Goal: Task Accomplishment & Management: Use online tool/utility

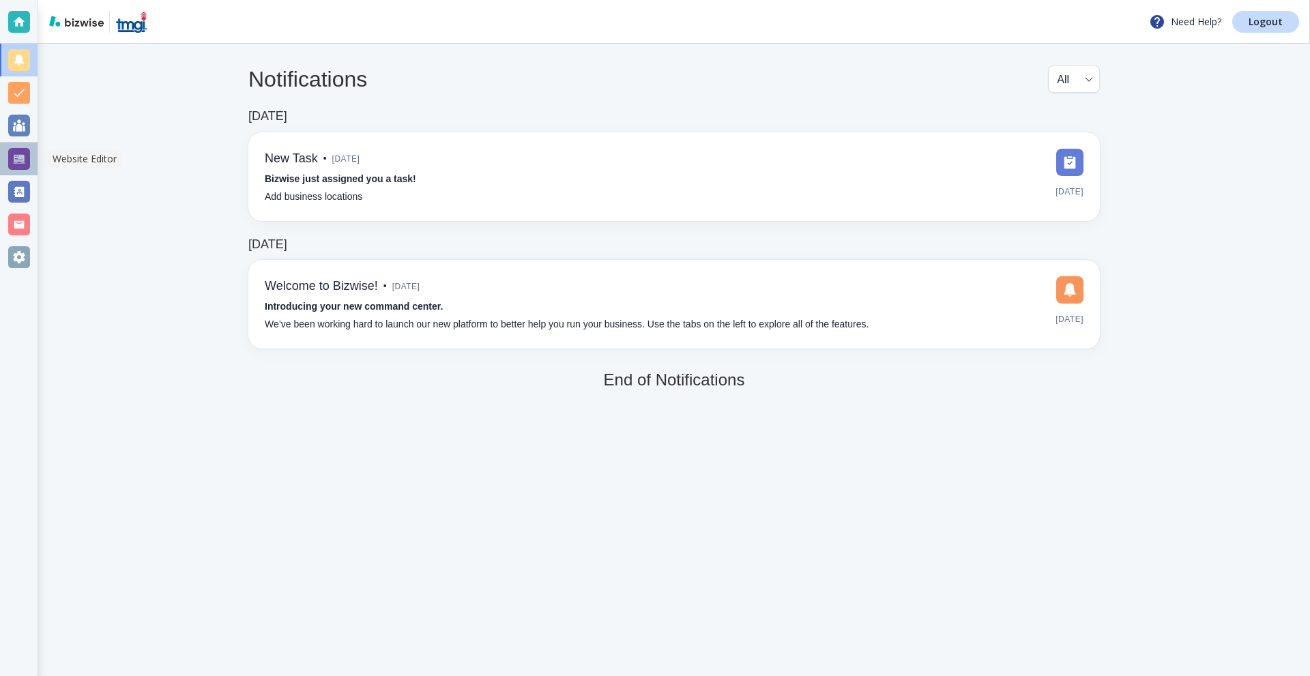
click at [25, 161] on div at bounding box center [19, 159] width 22 height 22
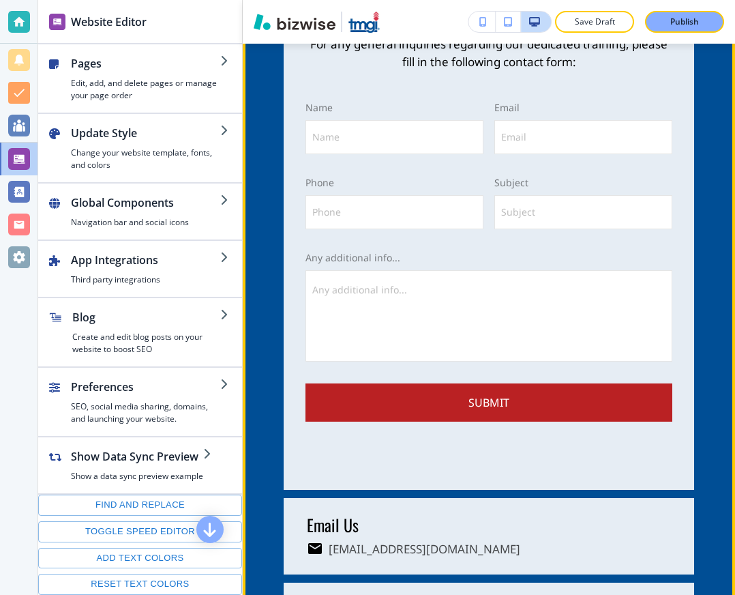
scroll to position [3449, 0]
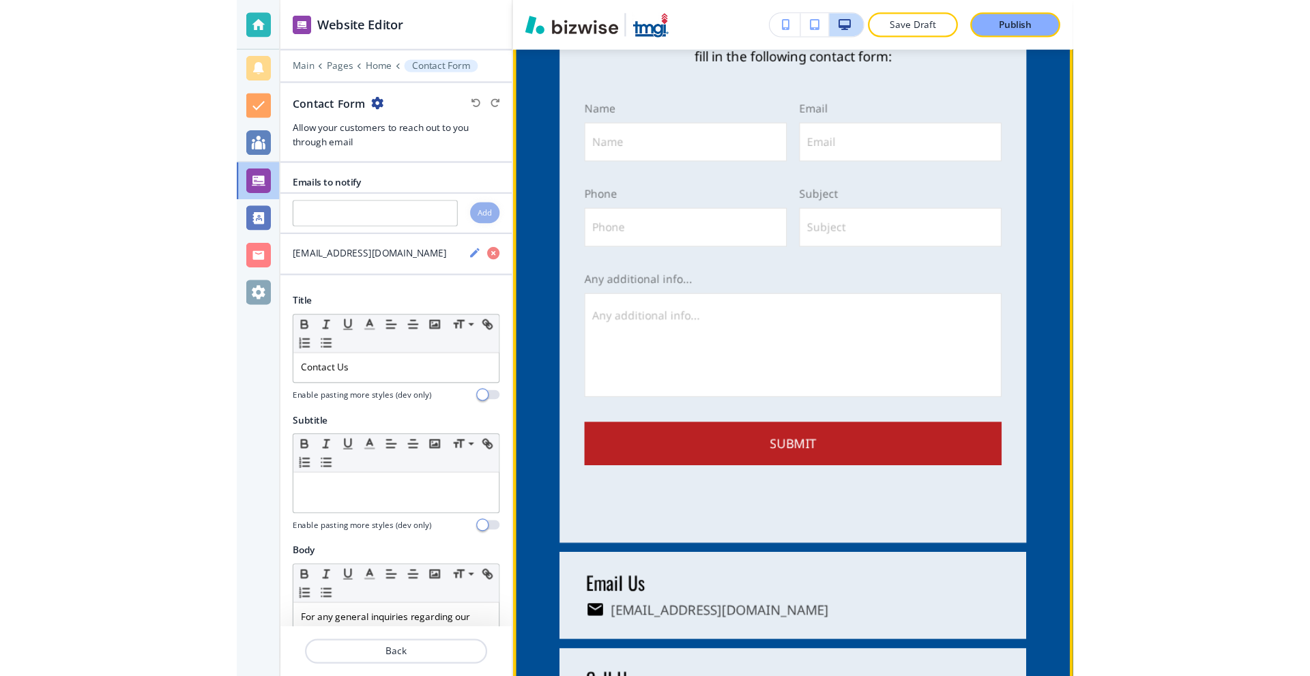
scroll to position [3420, 0]
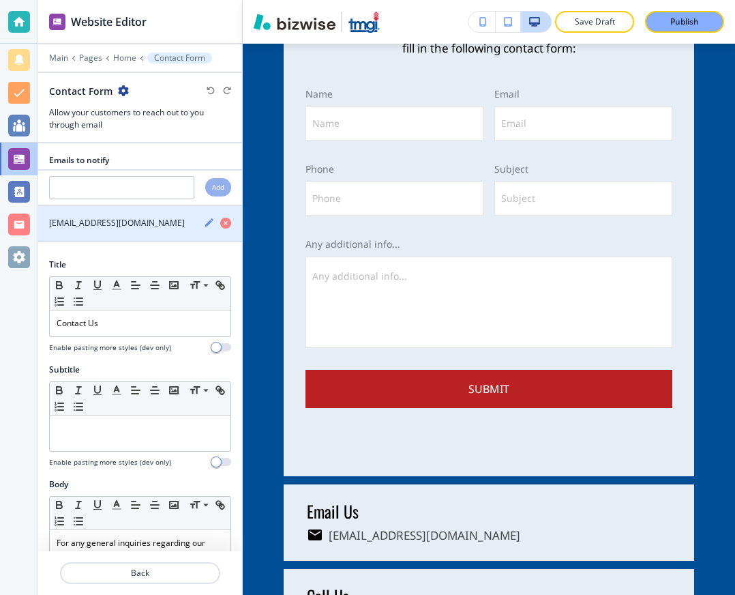
click at [155, 218] on div "[EMAIL_ADDRESS][DOMAIN_NAME]" at bounding box center [115, 223] width 155 height 12
click at [204, 218] on icon "button" at bounding box center [209, 222] width 11 height 11
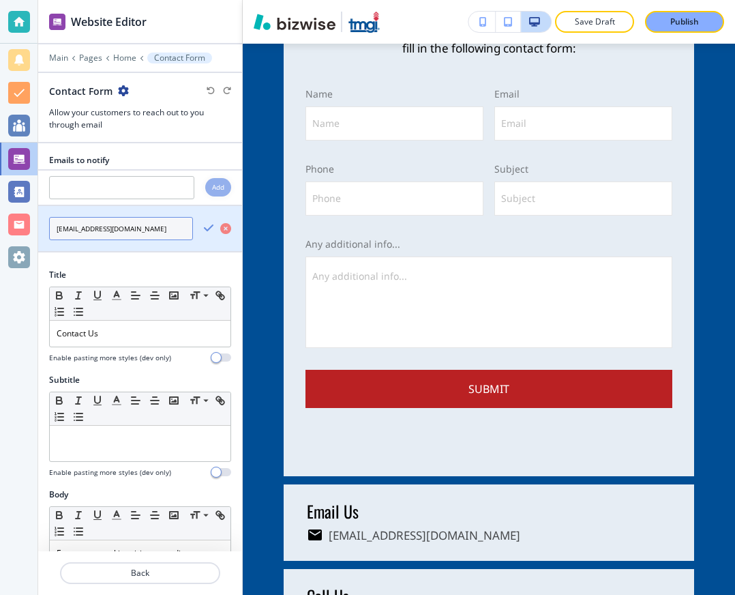
drag, startPoint x: 160, startPoint y: 225, endPoint x: 27, endPoint y: 223, distance: 132.4
click at [20, 226] on div "Website Editor Main Pages Home Contact Form Contact Form Allow your customers t…" at bounding box center [367, 297] width 735 height 595
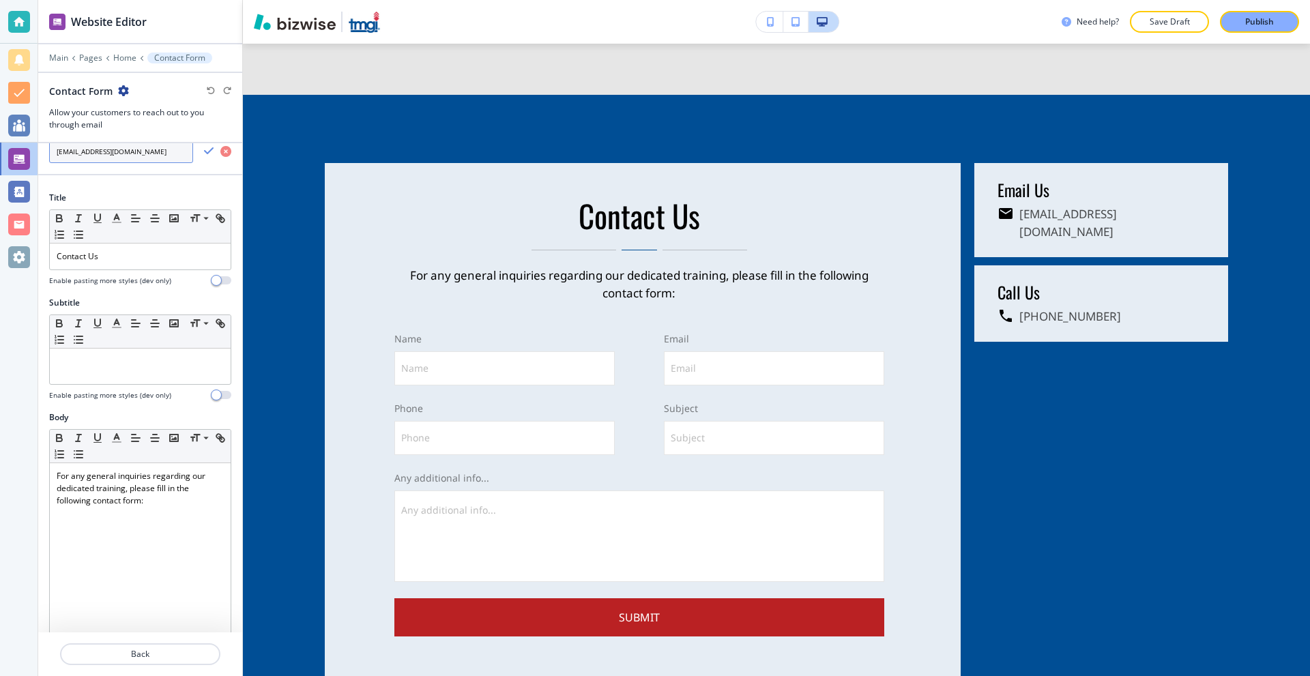
scroll to position [136, 0]
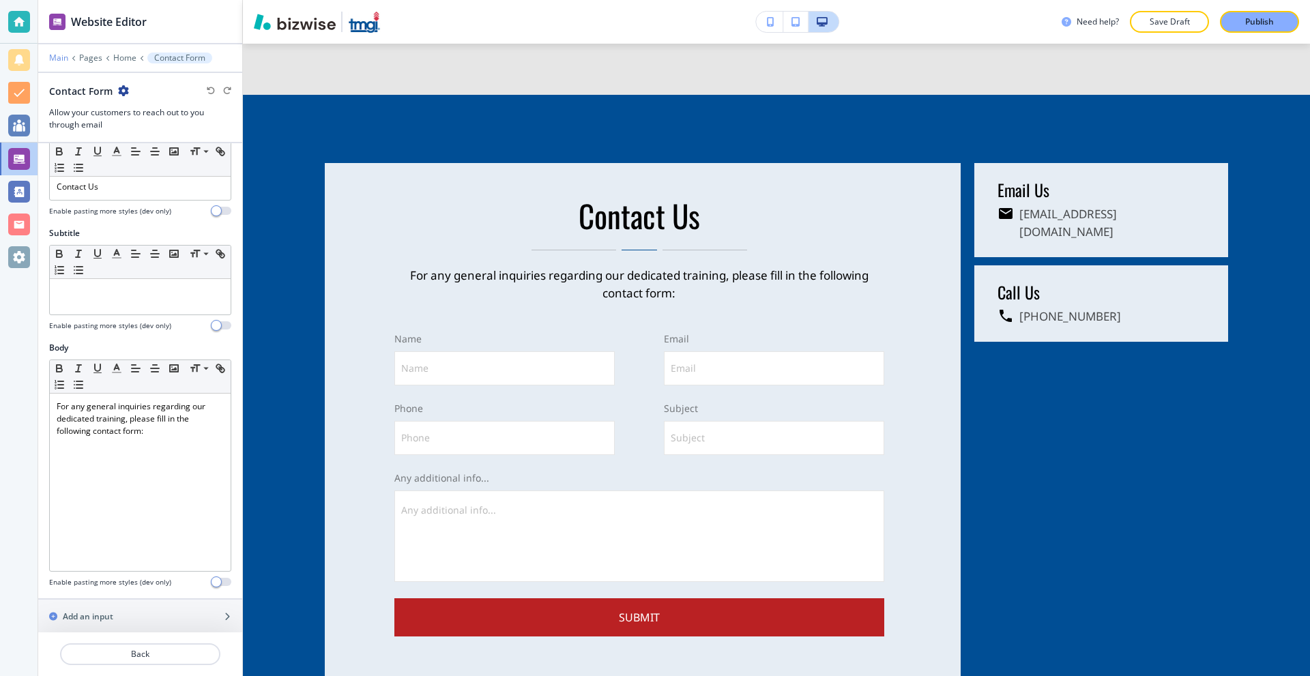
click at [62, 59] on p "Main" at bounding box center [58, 58] width 19 height 10
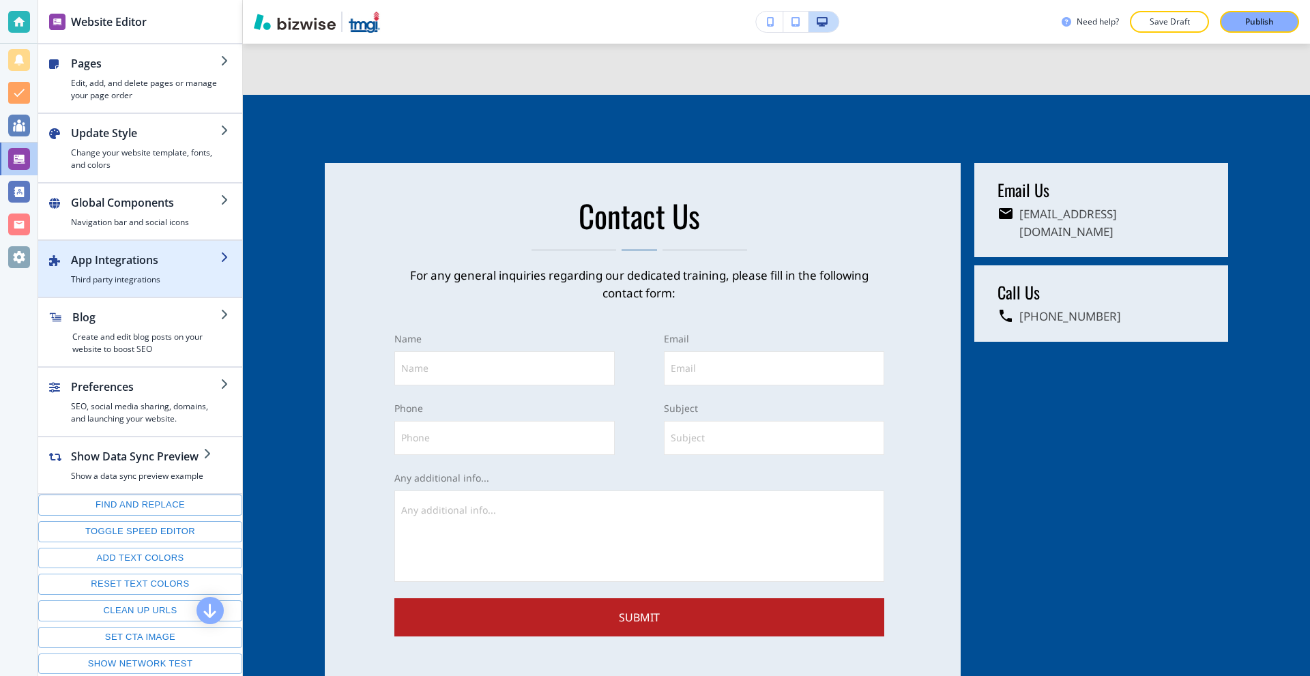
click at [129, 280] on h4 "Third party integrations" at bounding box center [145, 280] width 149 height 12
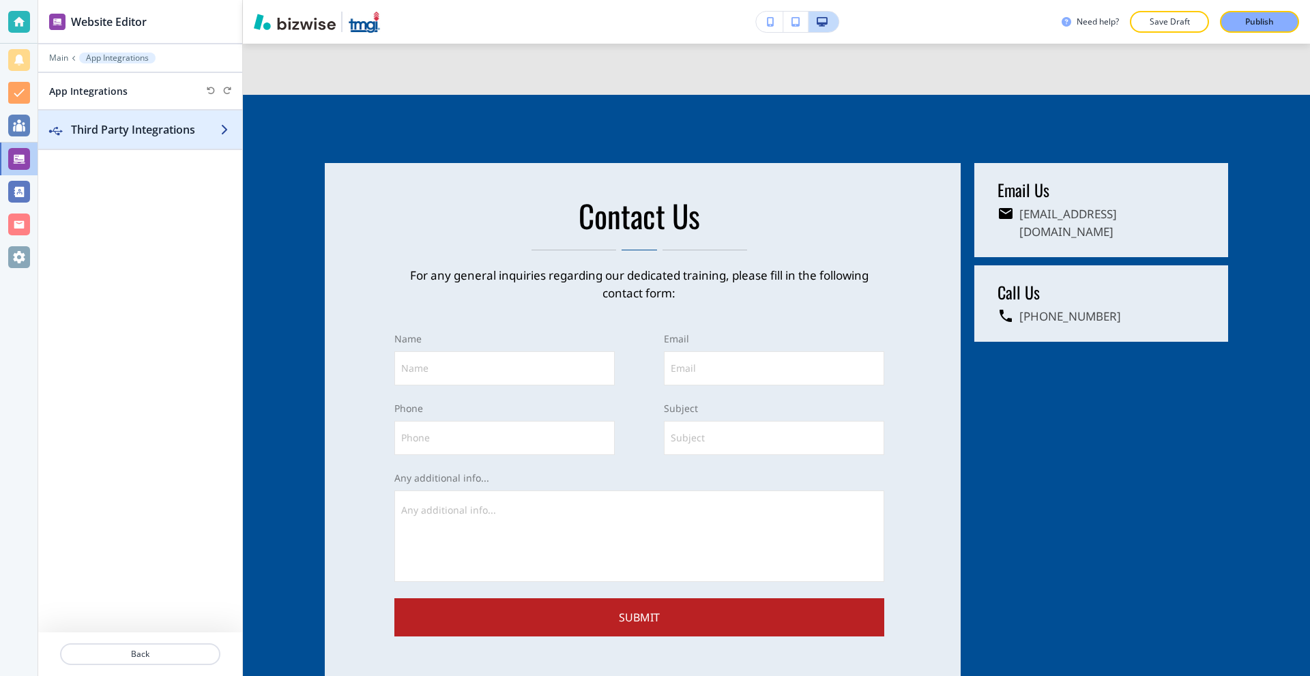
click at [108, 128] on h2 "Third Party Integrations" at bounding box center [145, 129] width 149 height 16
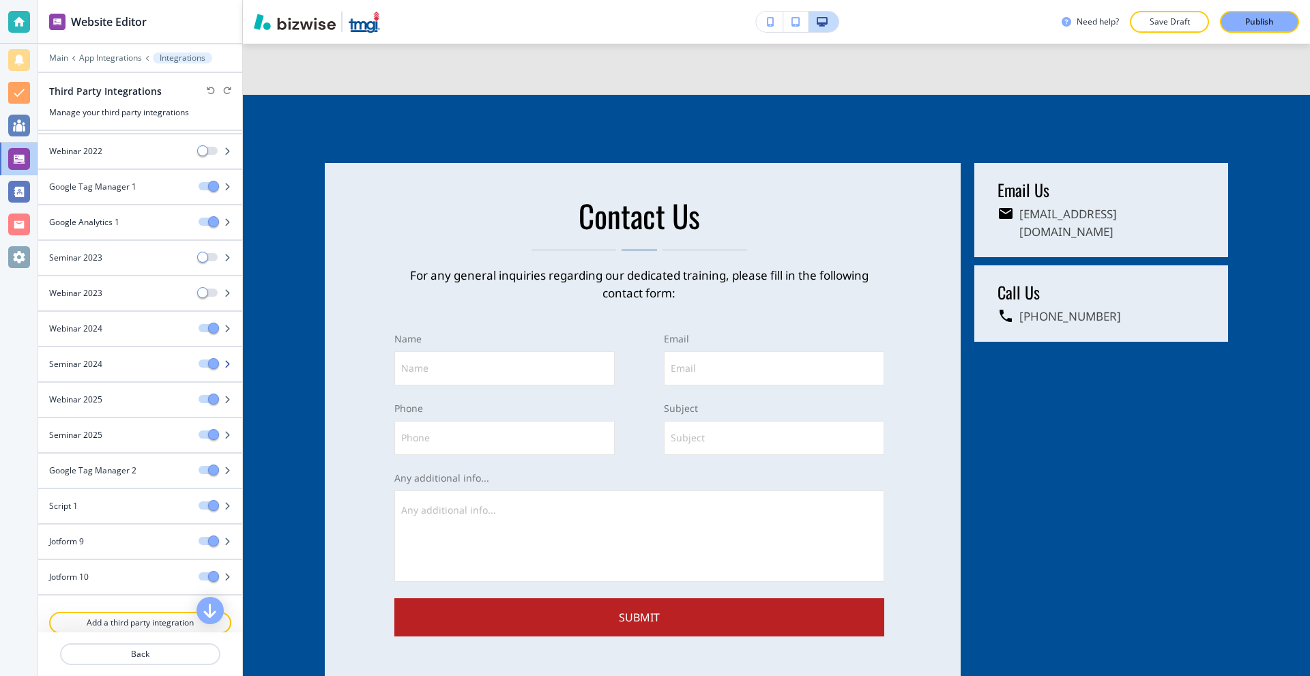
scroll to position [33, 0]
click at [128, 621] on p "Add a third party integration" at bounding box center [139, 621] width 179 height 12
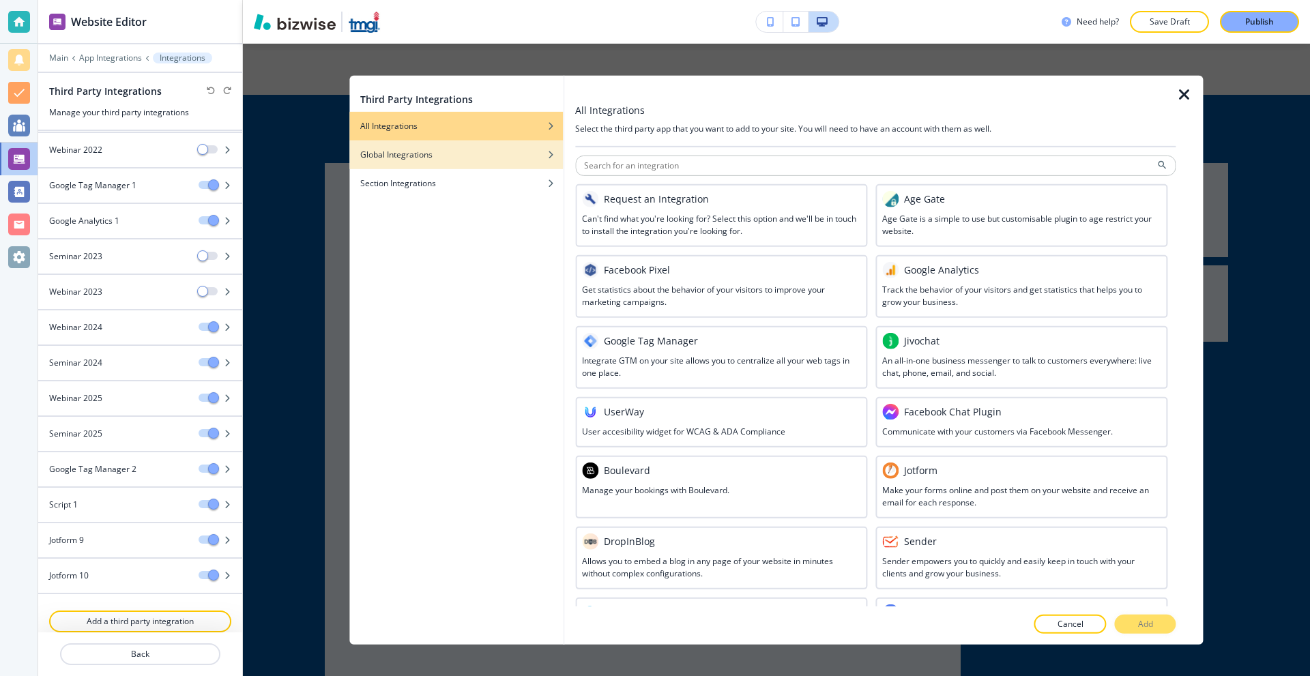
click at [467, 154] on div "Global Integrations" at bounding box center [456, 154] width 214 height 12
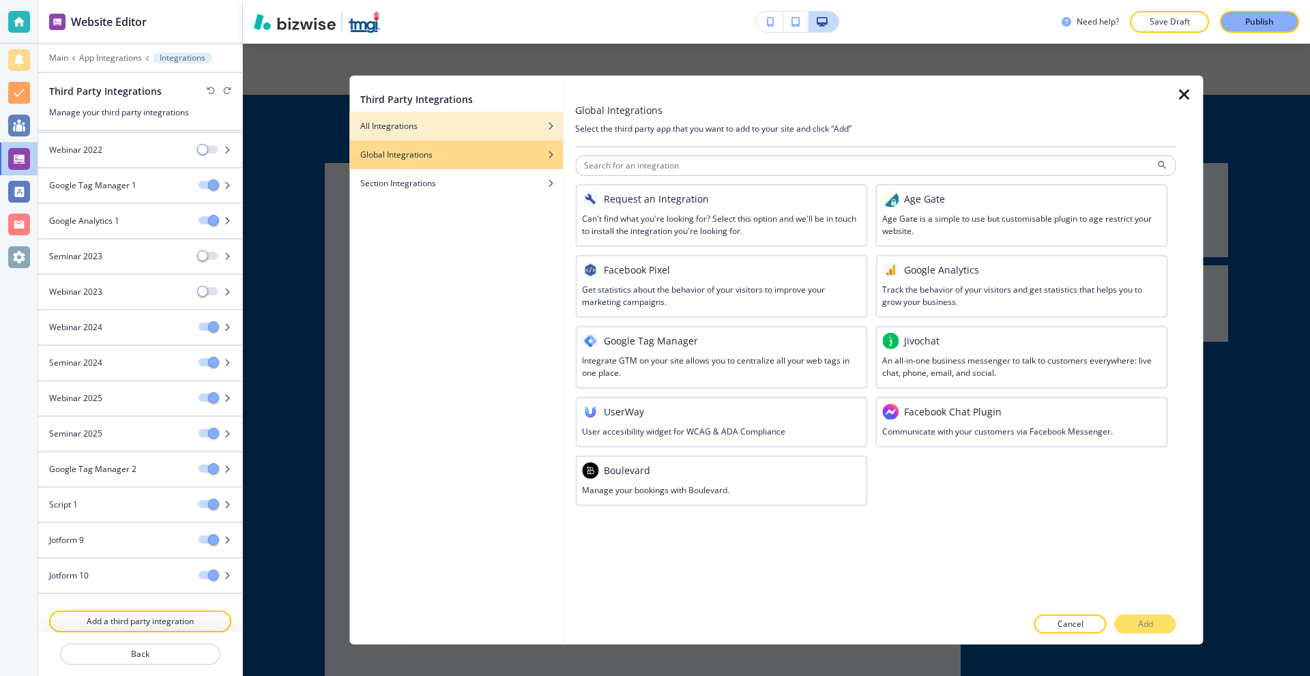
click at [466, 134] on div "button" at bounding box center [456, 136] width 214 height 8
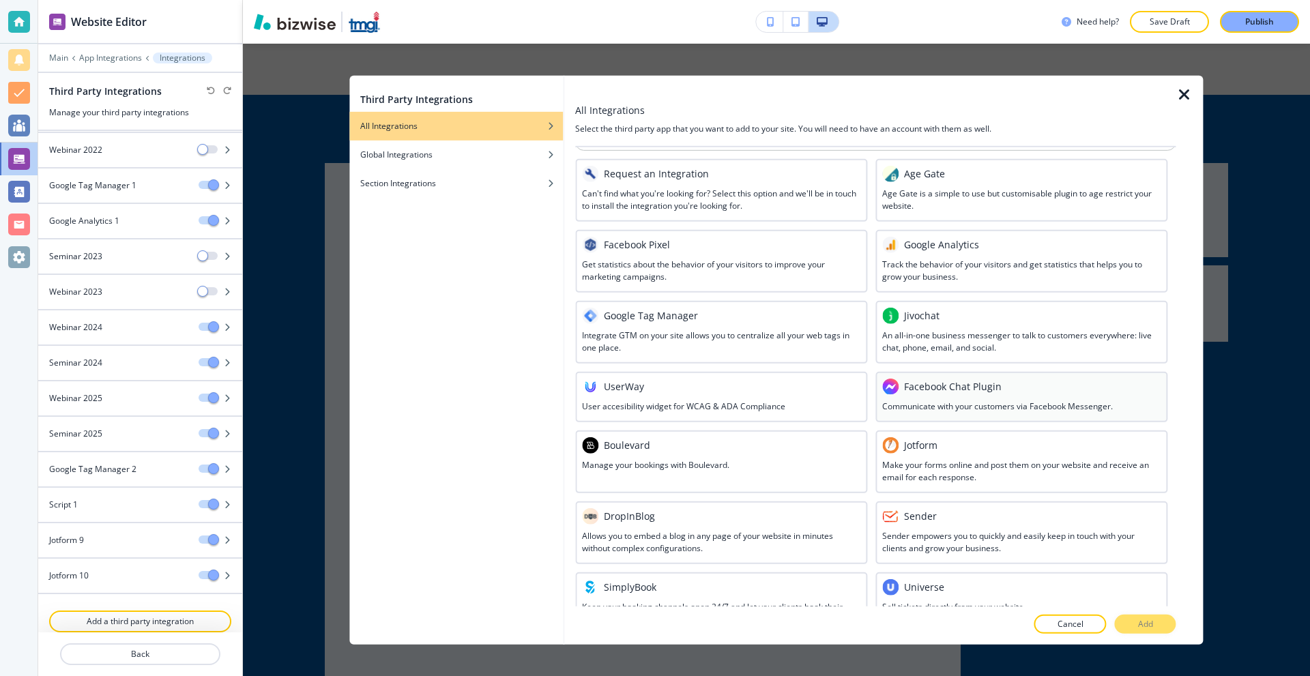
scroll to position [68, 0]
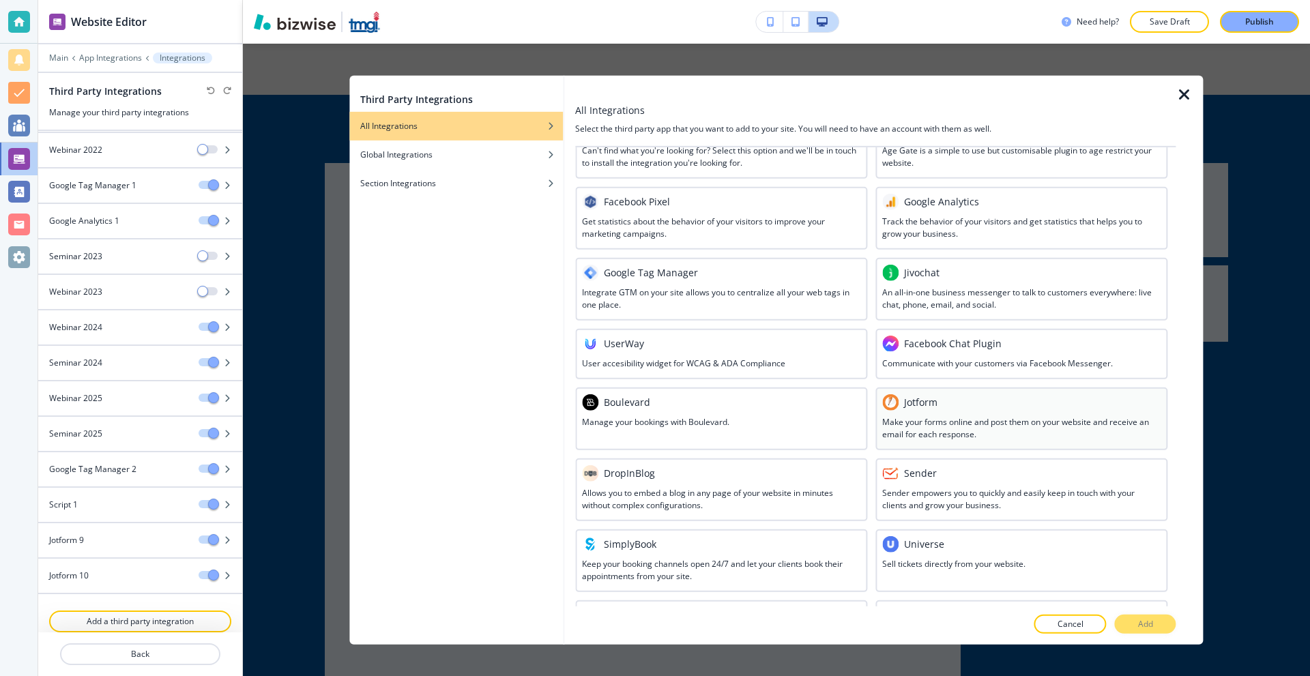
click at [943, 401] on div "Jotform" at bounding box center [1021, 402] width 278 height 16
drag, startPoint x: 1145, startPoint y: 619, endPoint x: 1139, endPoint y: 616, distance: 7.6
click at [1145, 620] on p "Add" at bounding box center [1145, 624] width 15 height 12
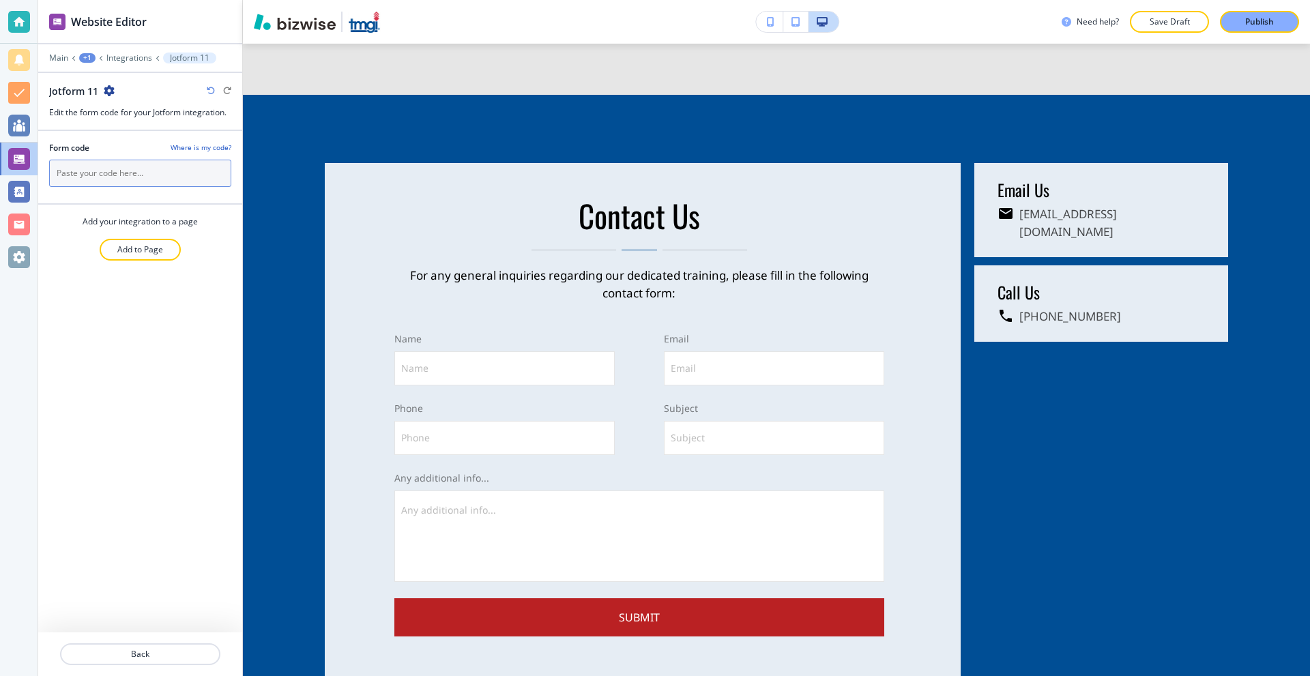
click at [127, 174] on input "text" at bounding box center [140, 173] width 182 height 27
paste input "<script type="text/javascript" src="[URL][DOMAIN_NAME]"></script>"
type input "<script type="text/javascript" src="[URL][DOMAIN_NAME]"></script>"
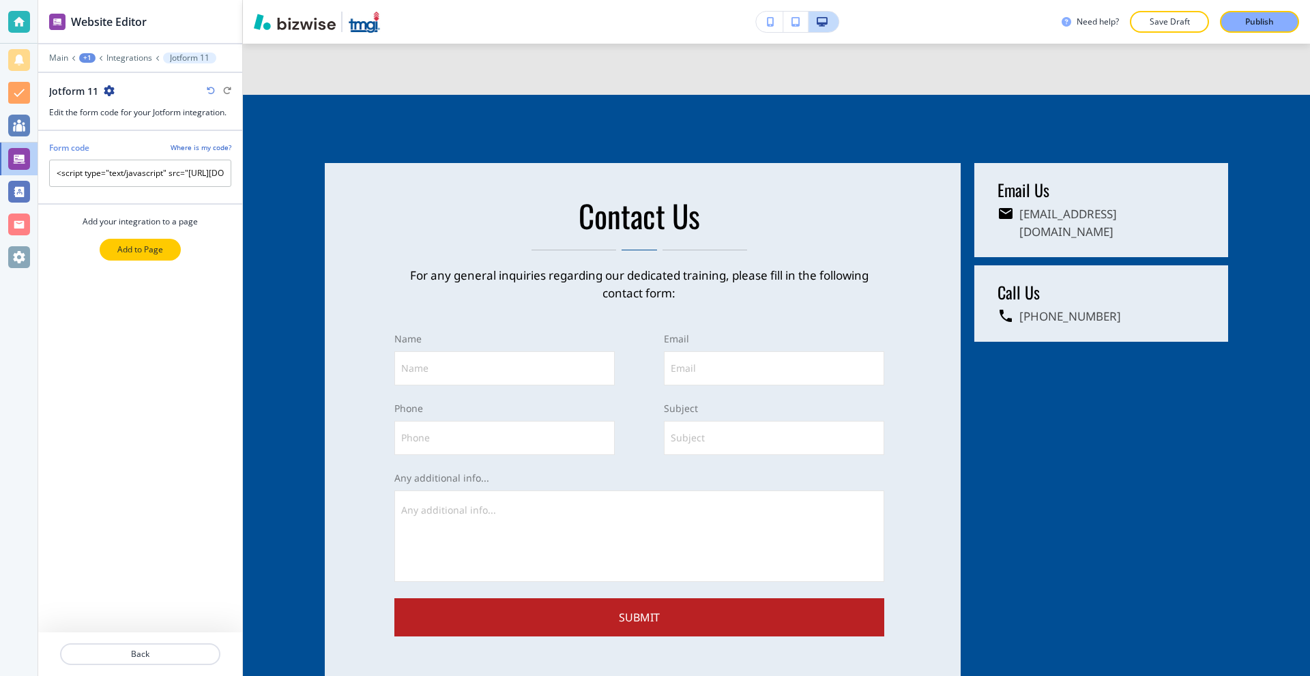
click at [143, 250] on p "Add to Page" at bounding box center [140, 250] width 46 height 12
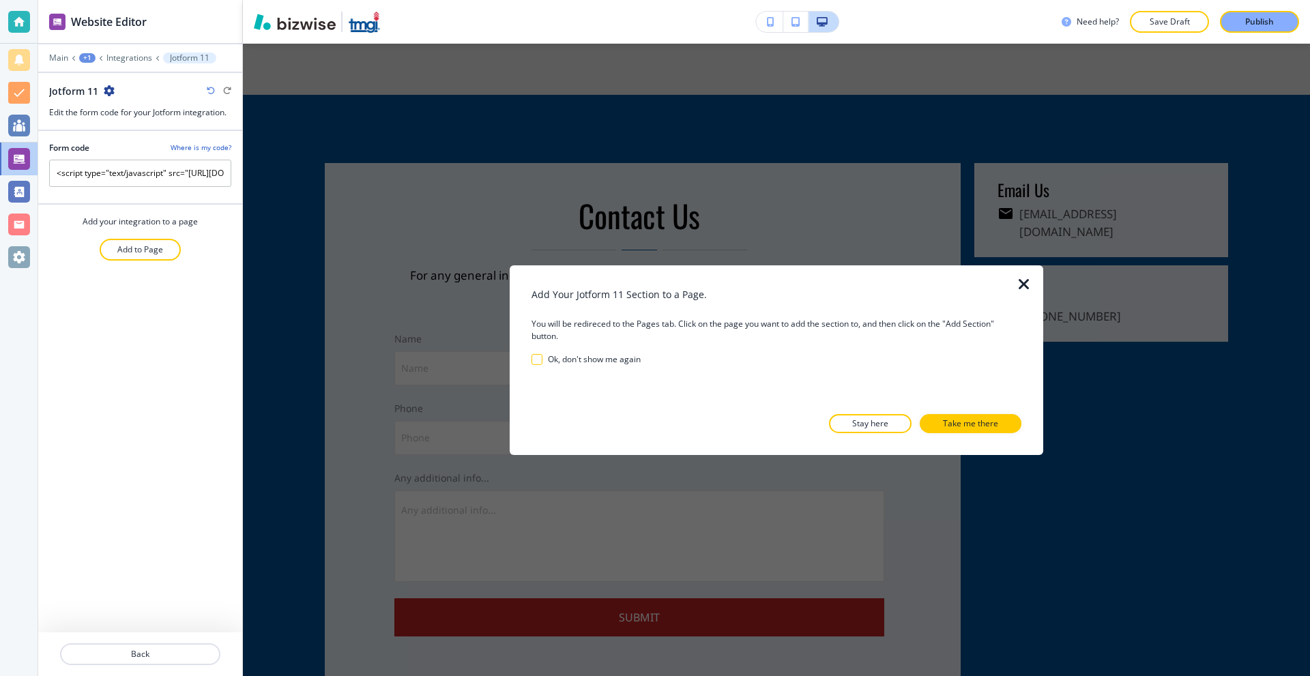
click at [952, 434] on div at bounding box center [776, 444] width 490 height 22
click at [957, 426] on p "Take me there" at bounding box center [970, 423] width 55 height 12
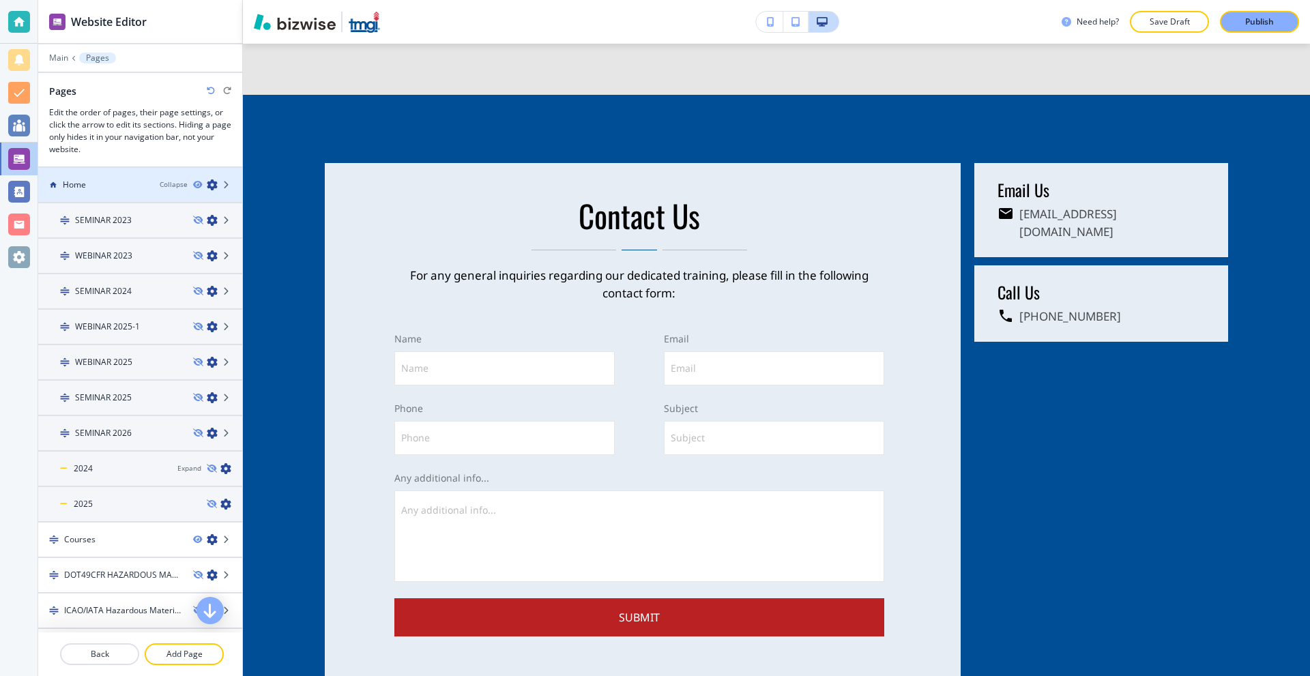
click at [80, 181] on h4 "Home" at bounding box center [74, 185] width 23 height 12
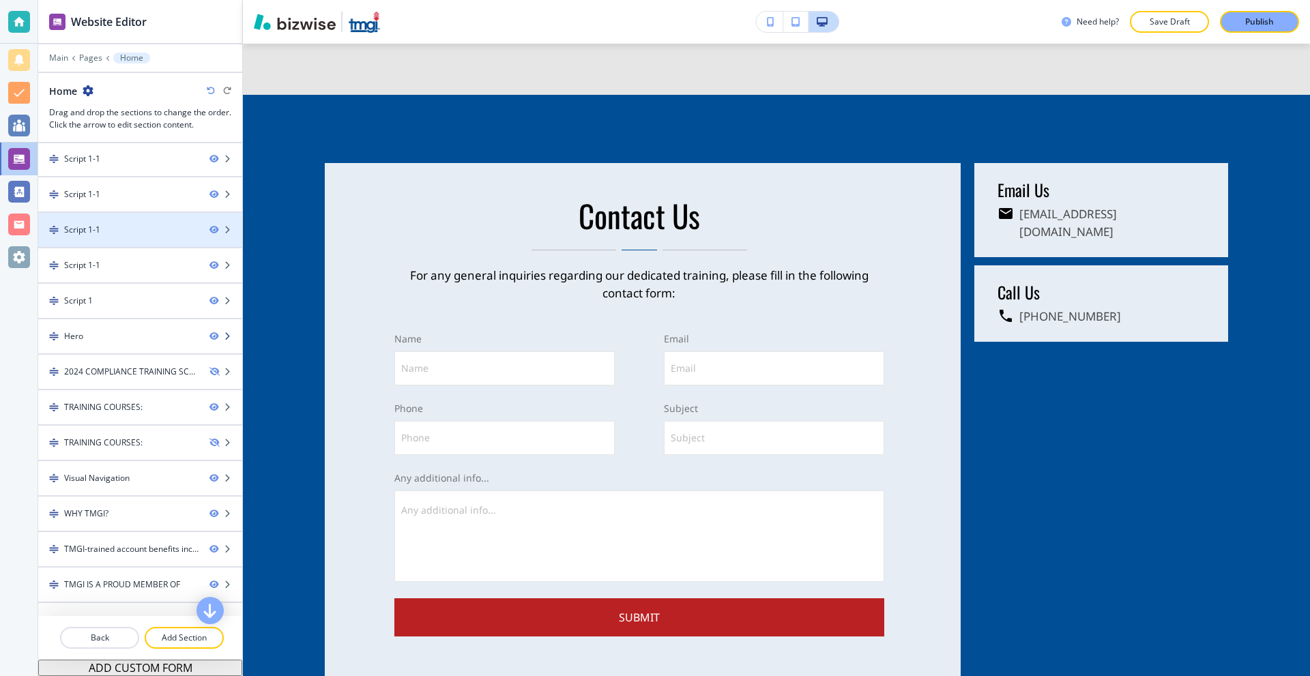
scroll to position [201, 0]
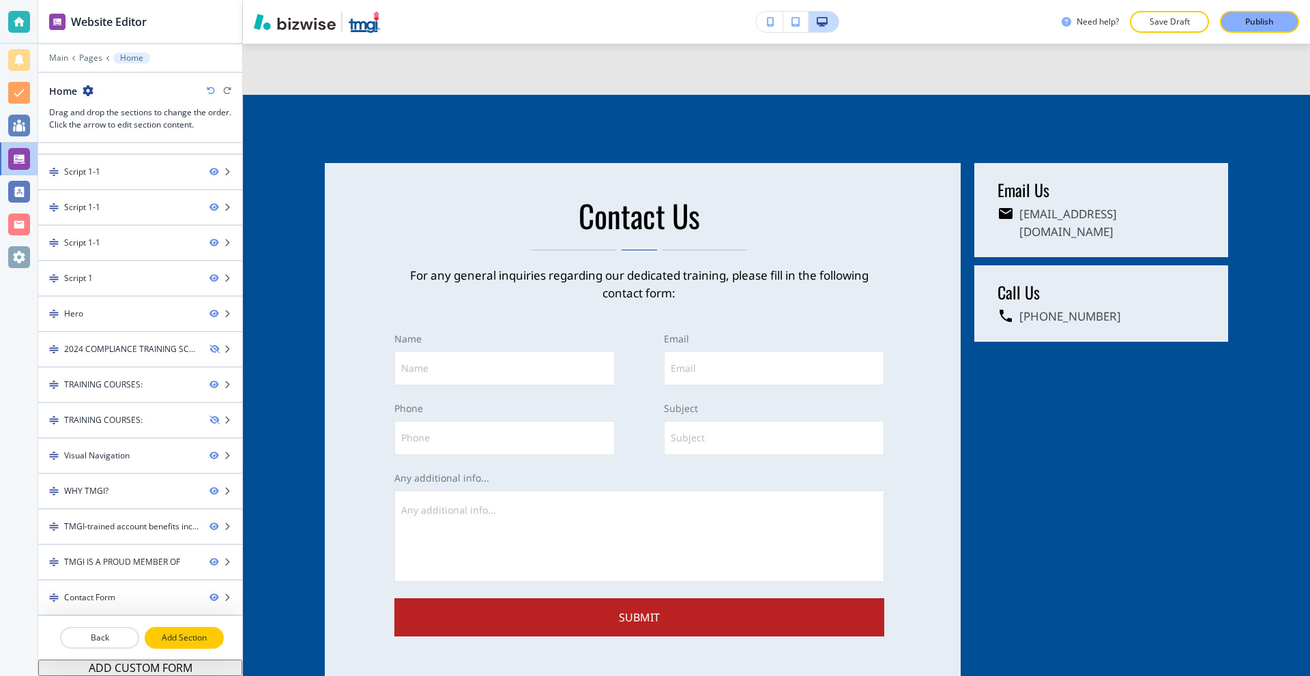
click at [179, 638] on p "Add Section" at bounding box center [184, 638] width 76 height 12
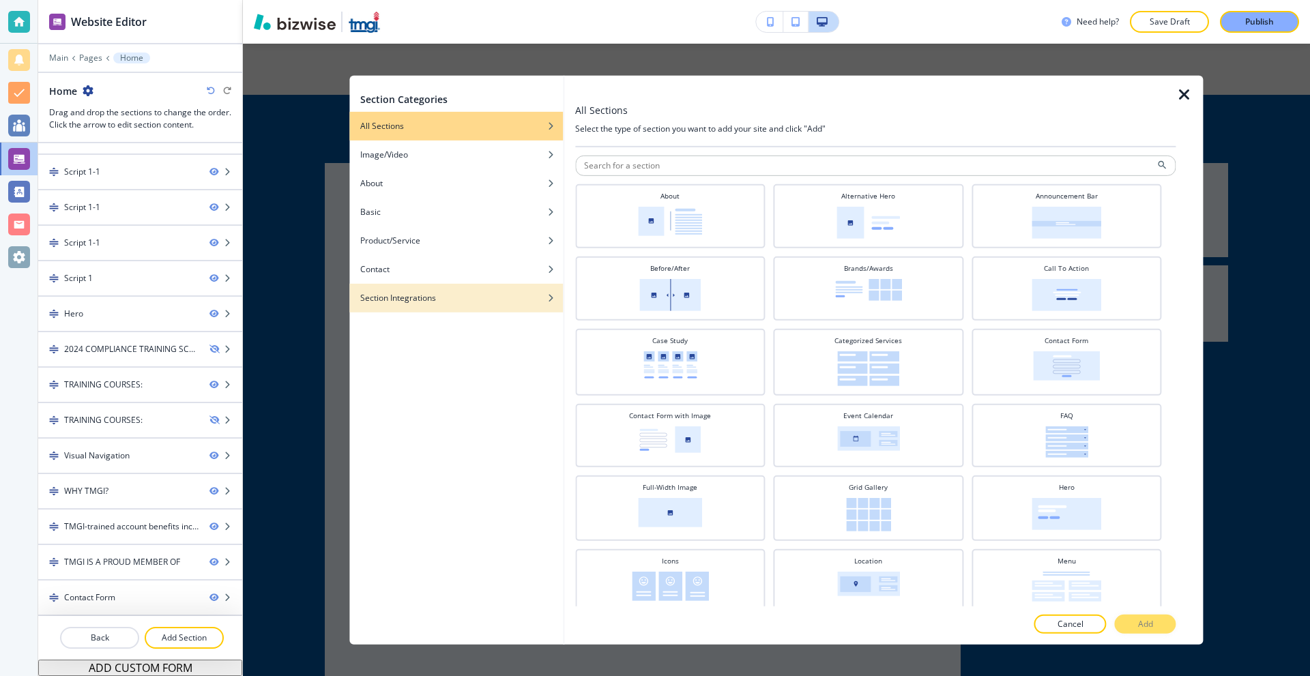
click at [403, 302] on h4 "Section Integrations" at bounding box center [398, 297] width 76 height 12
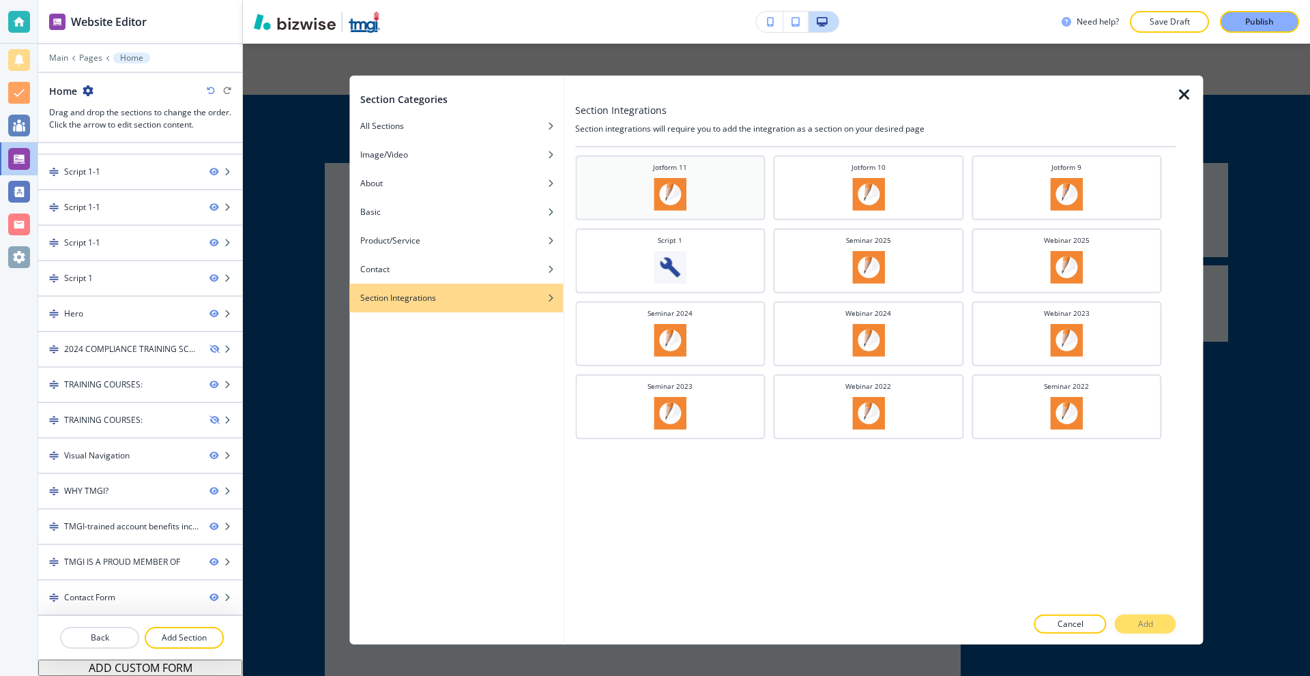
click at [707, 203] on div "Jotform 11" at bounding box center [670, 186] width 177 height 48
click at [1129, 626] on button "Add" at bounding box center [1145, 624] width 61 height 19
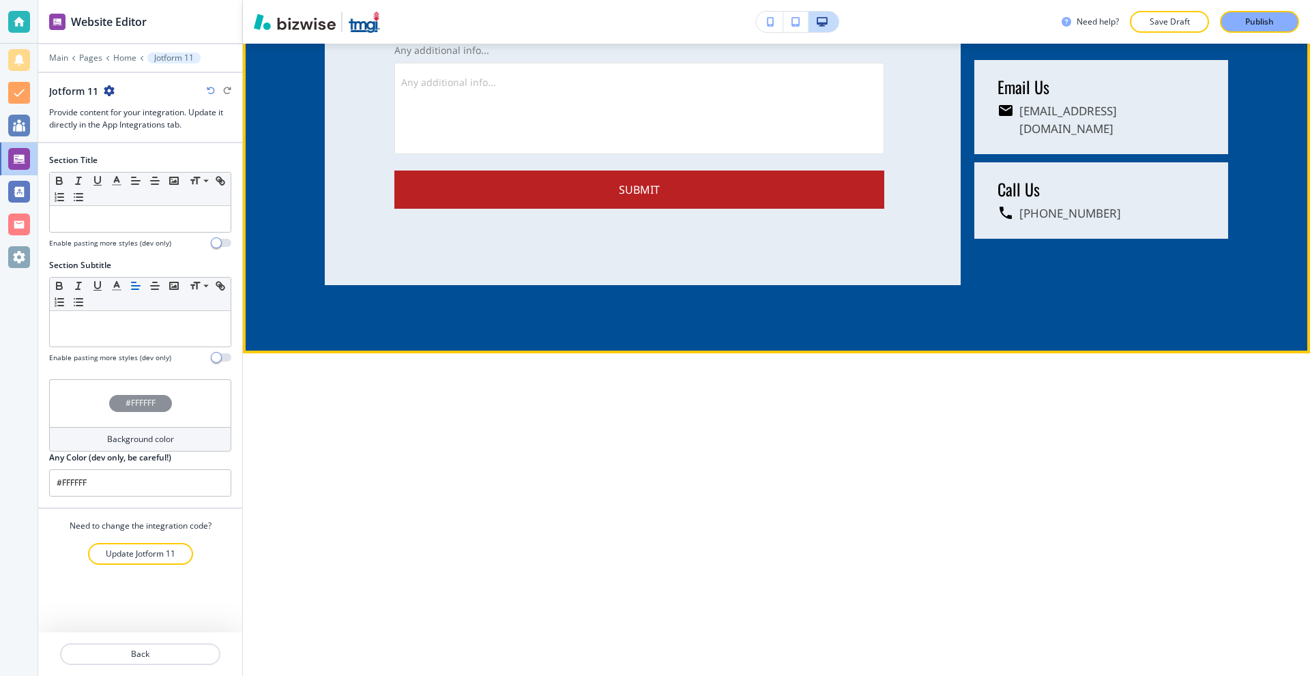
scroll to position [3093, 0]
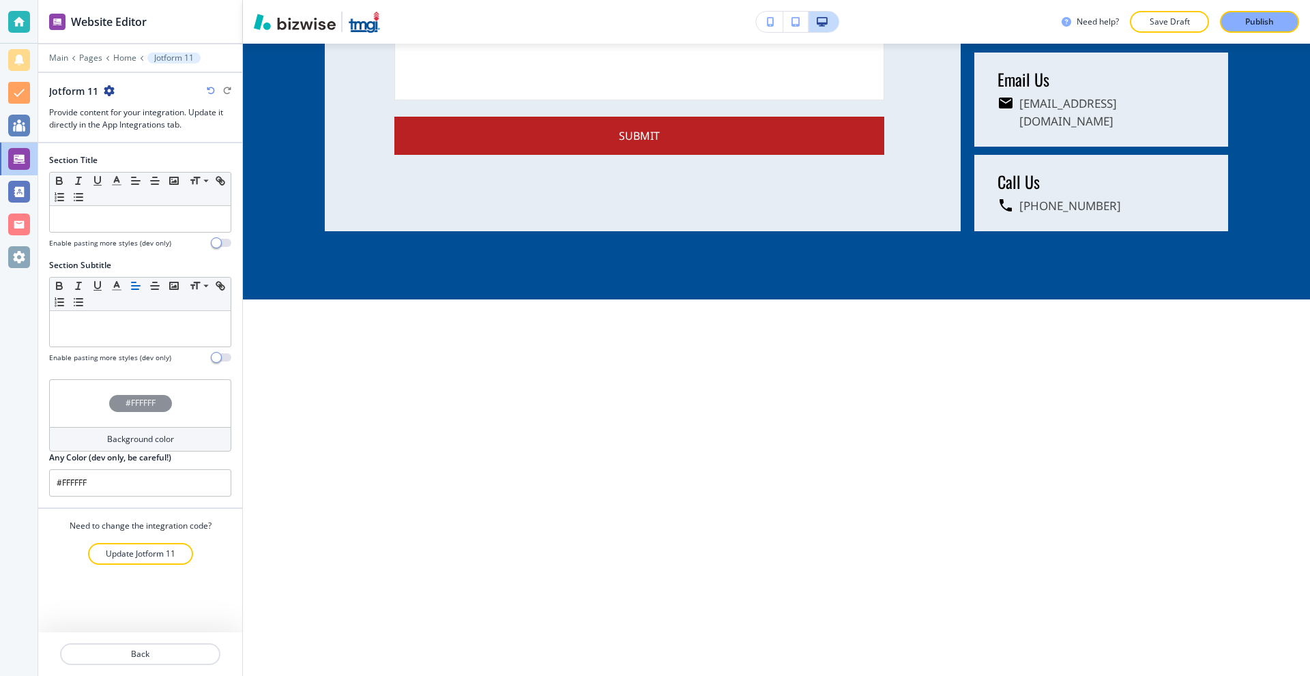
click at [151, 409] on h4 "#FFFFFF" at bounding box center [141, 403] width 30 height 12
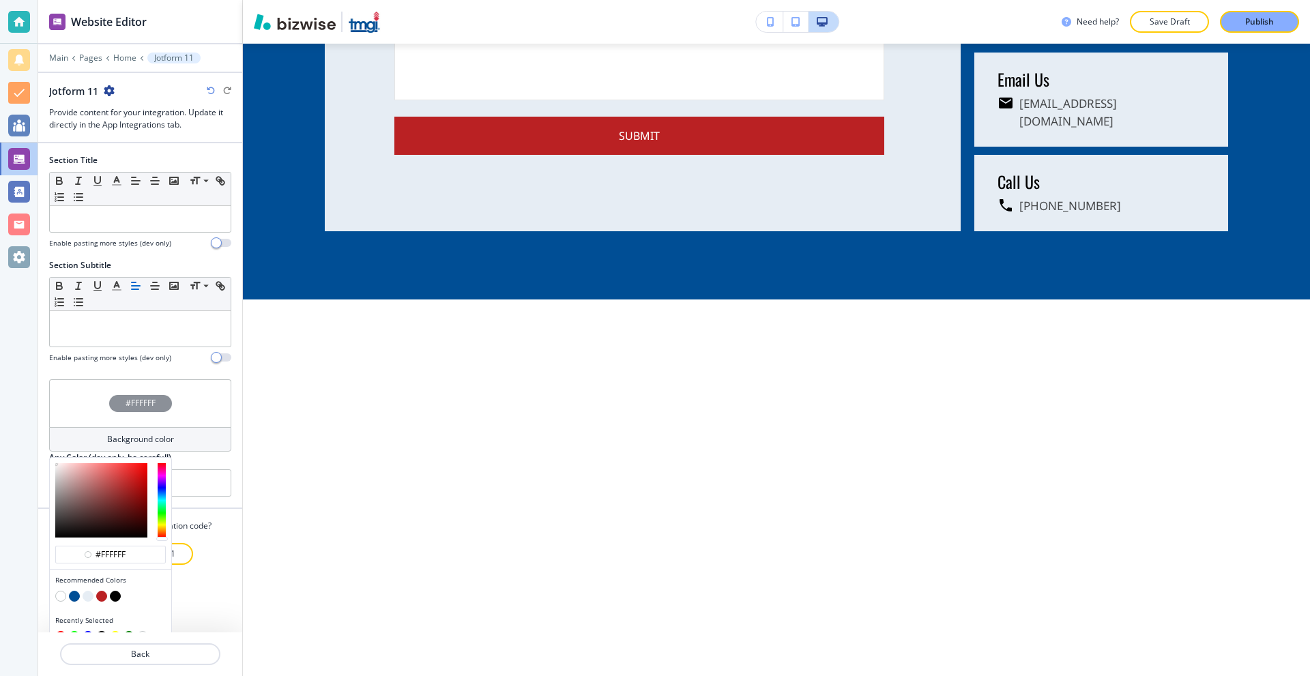
click at [72, 596] on button "button" at bounding box center [74, 596] width 11 height 11
type input "#004e95"
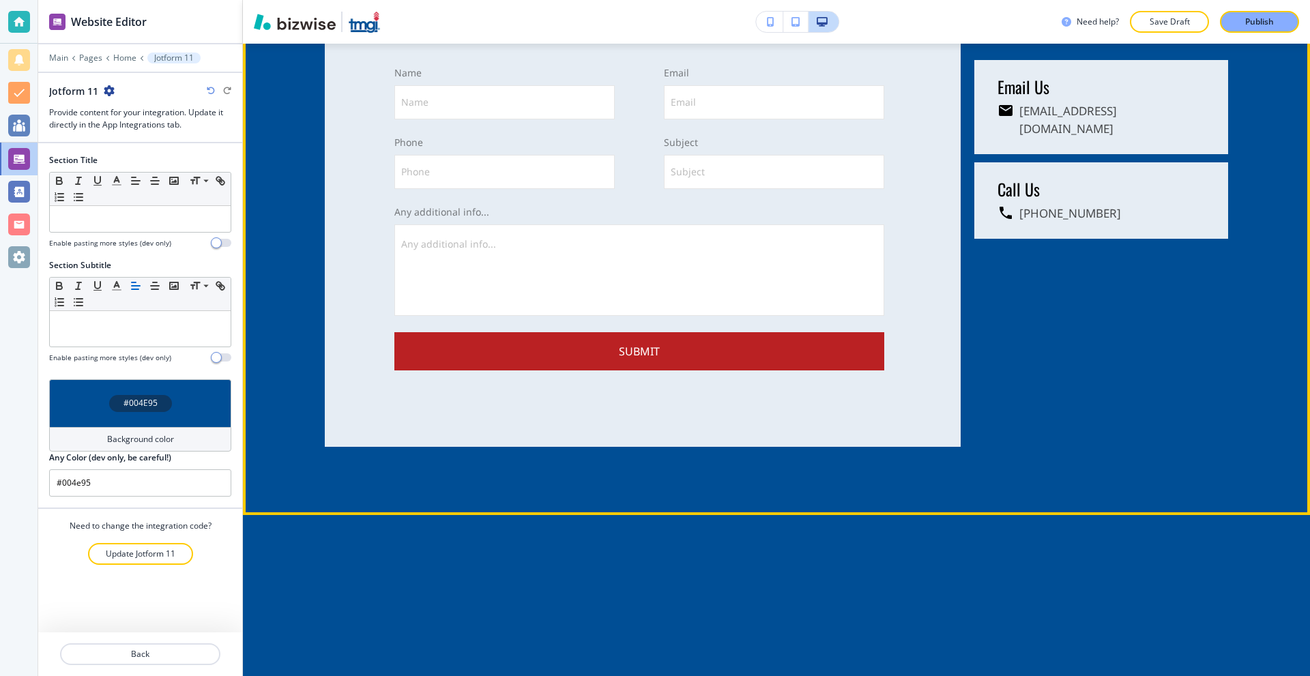
scroll to position [2820, 0]
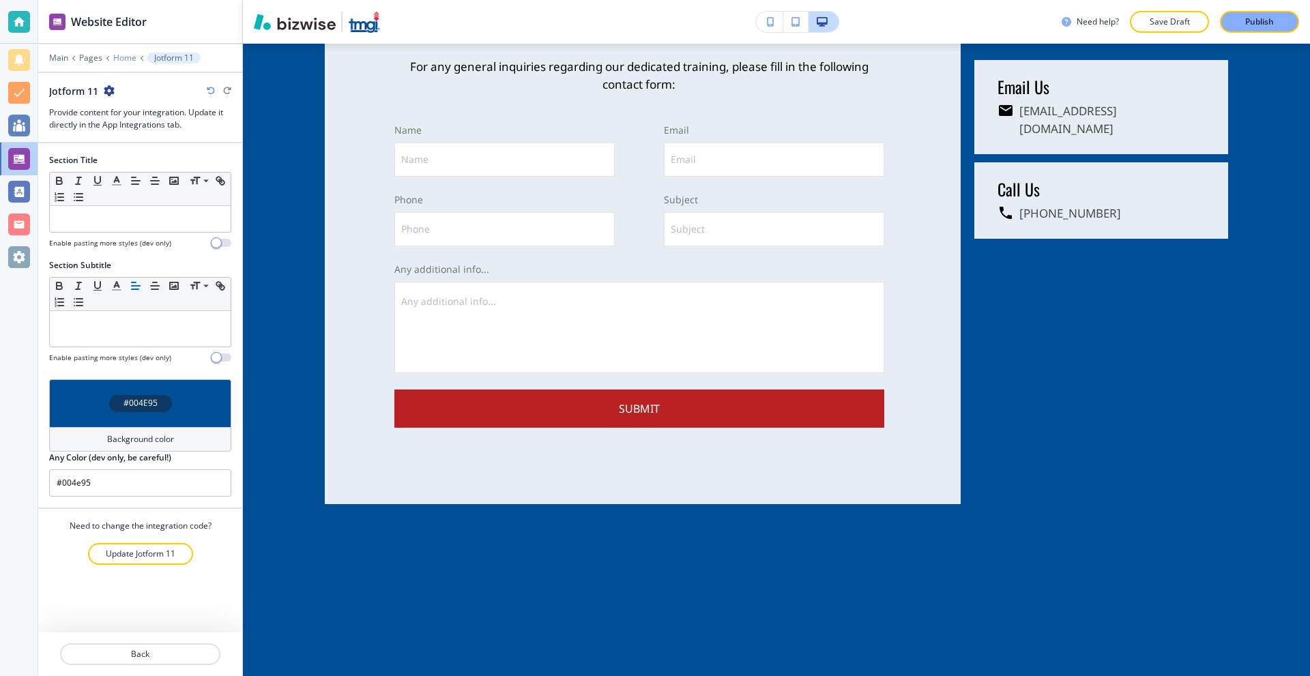
click at [121, 59] on p "Home" at bounding box center [124, 58] width 23 height 10
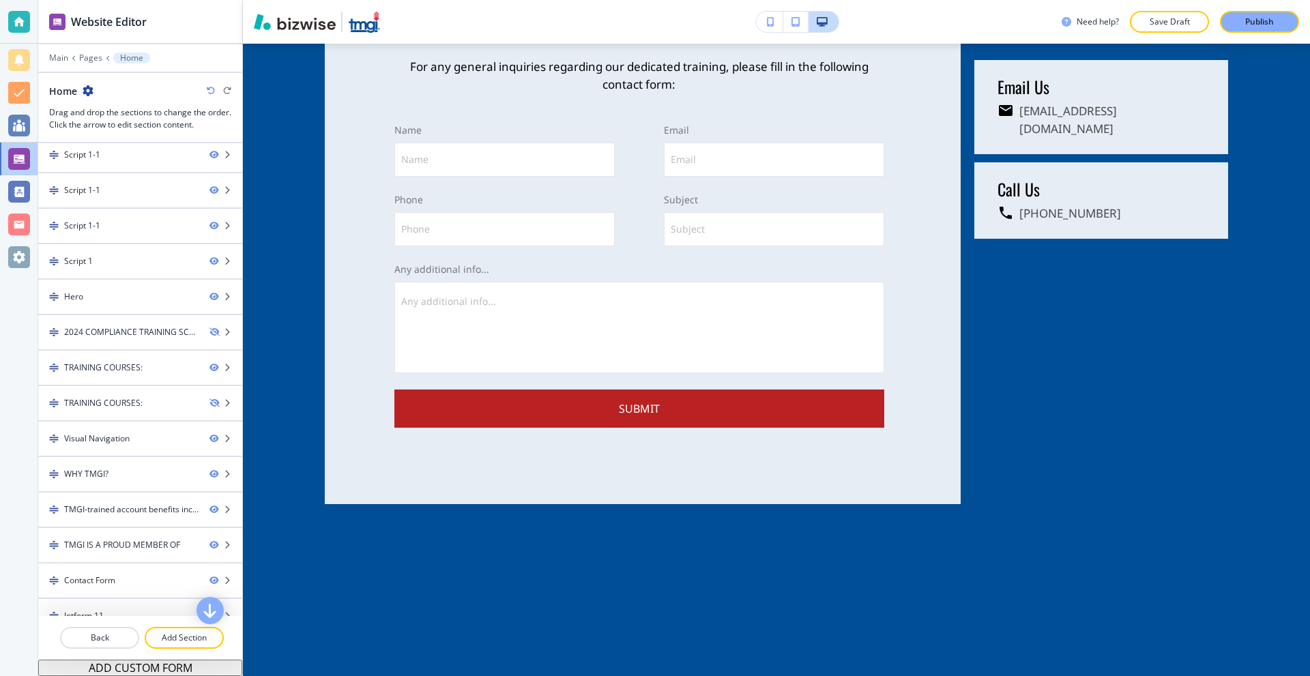
scroll to position [237, 0]
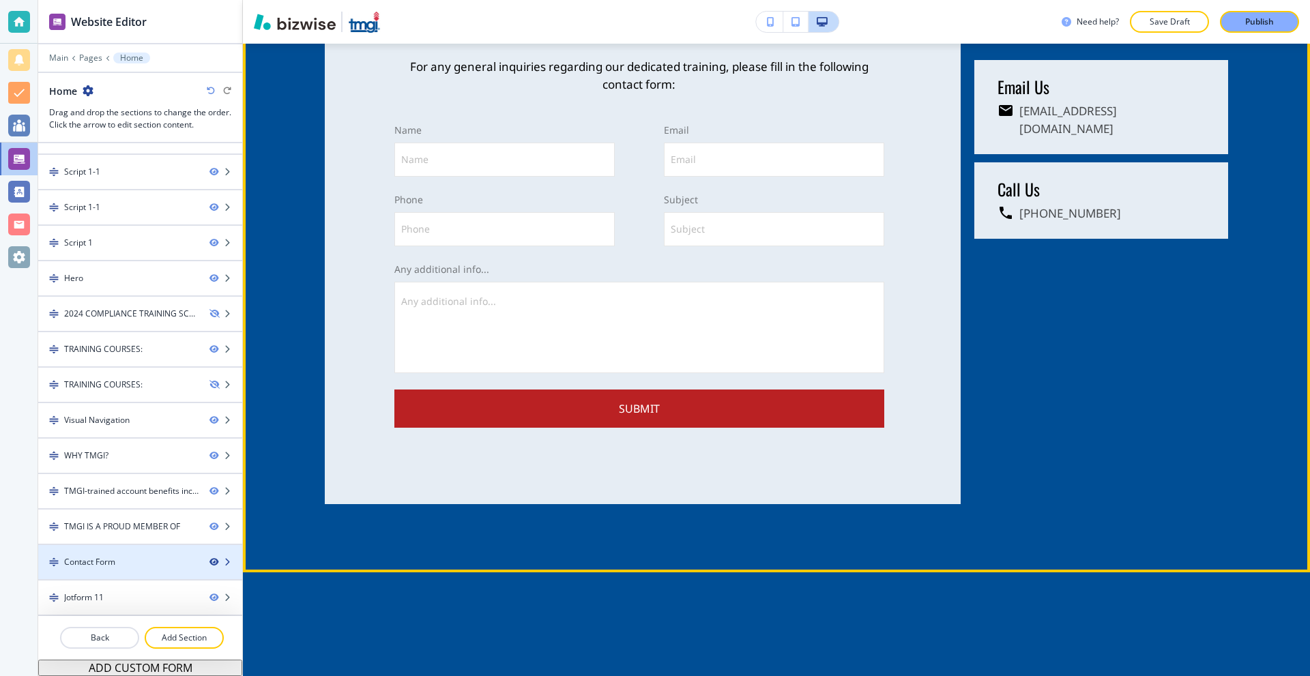
click at [209, 561] on icon "button" at bounding box center [213, 562] width 8 height 8
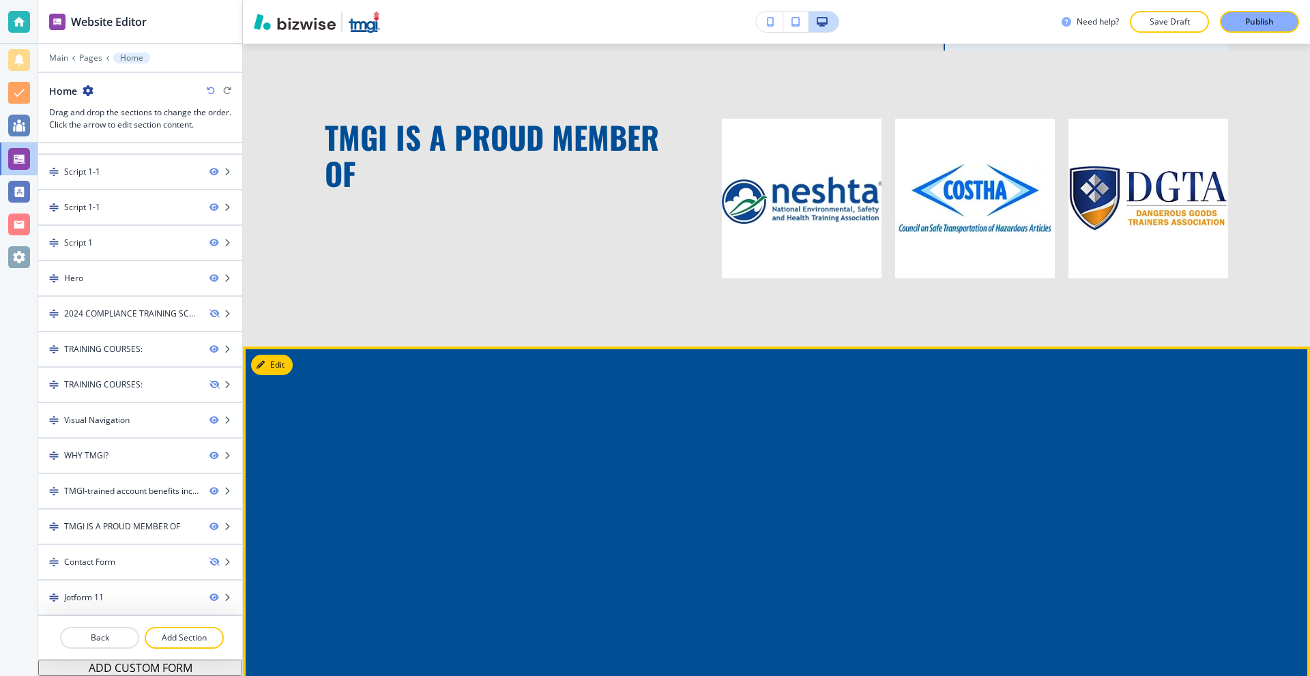
scroll to position [2338, 0]
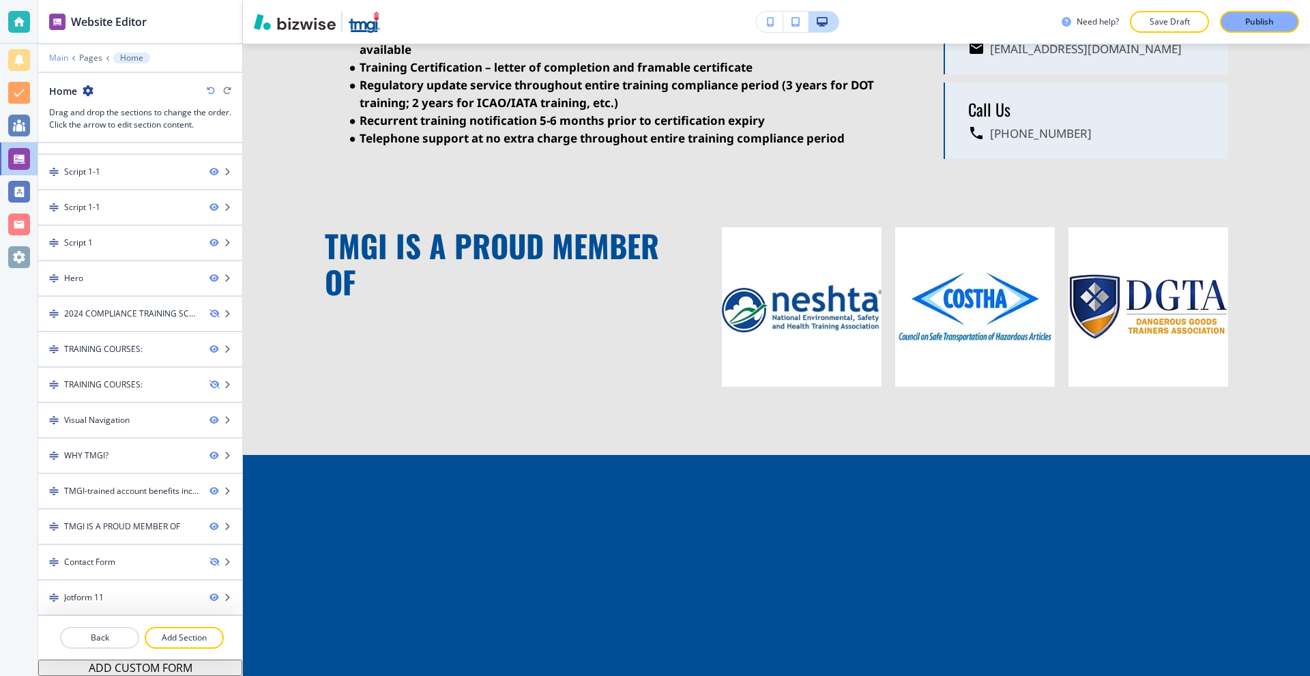
click at [61, 59] on p "Main" at bounding box center [58, 58] width 19 height 10
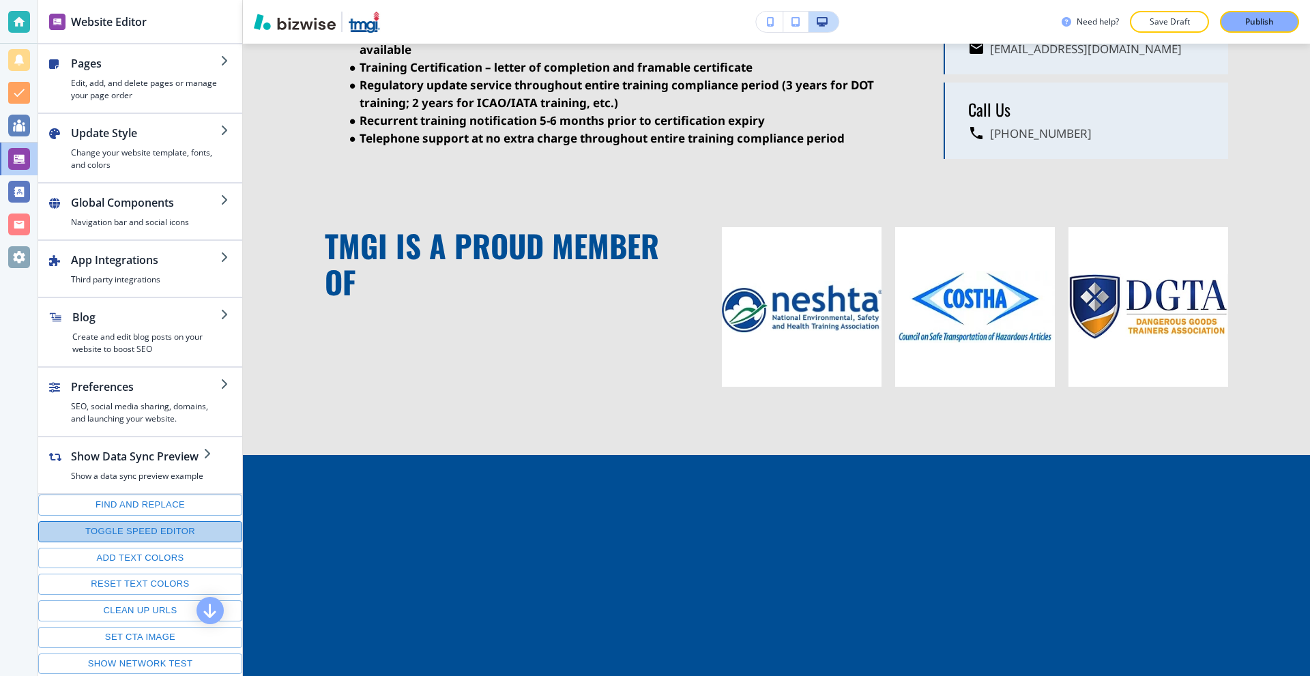
click at [166, 537] on button "Toggle speed editor" at bounding box center [140, 531] width 204 height 21
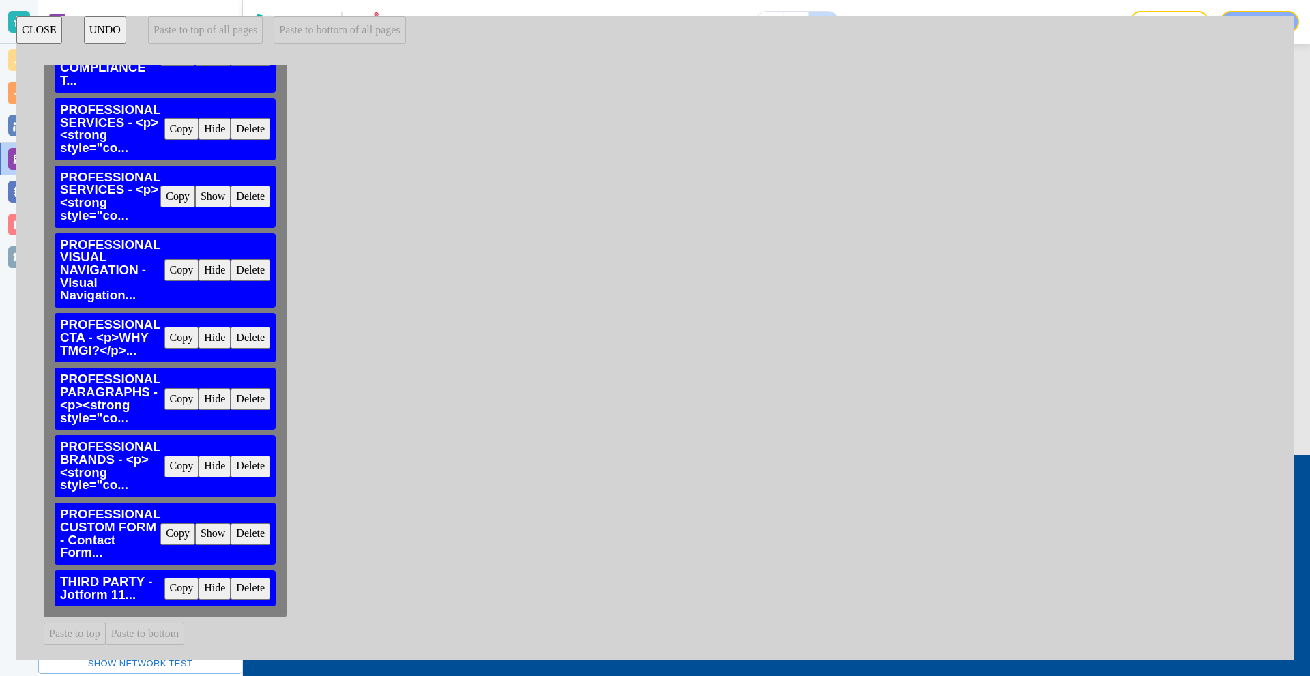
scroll to position [572, 0]
click at [187, 585] on button "Copy" at bounding box center [181, 589] width 35 height 22
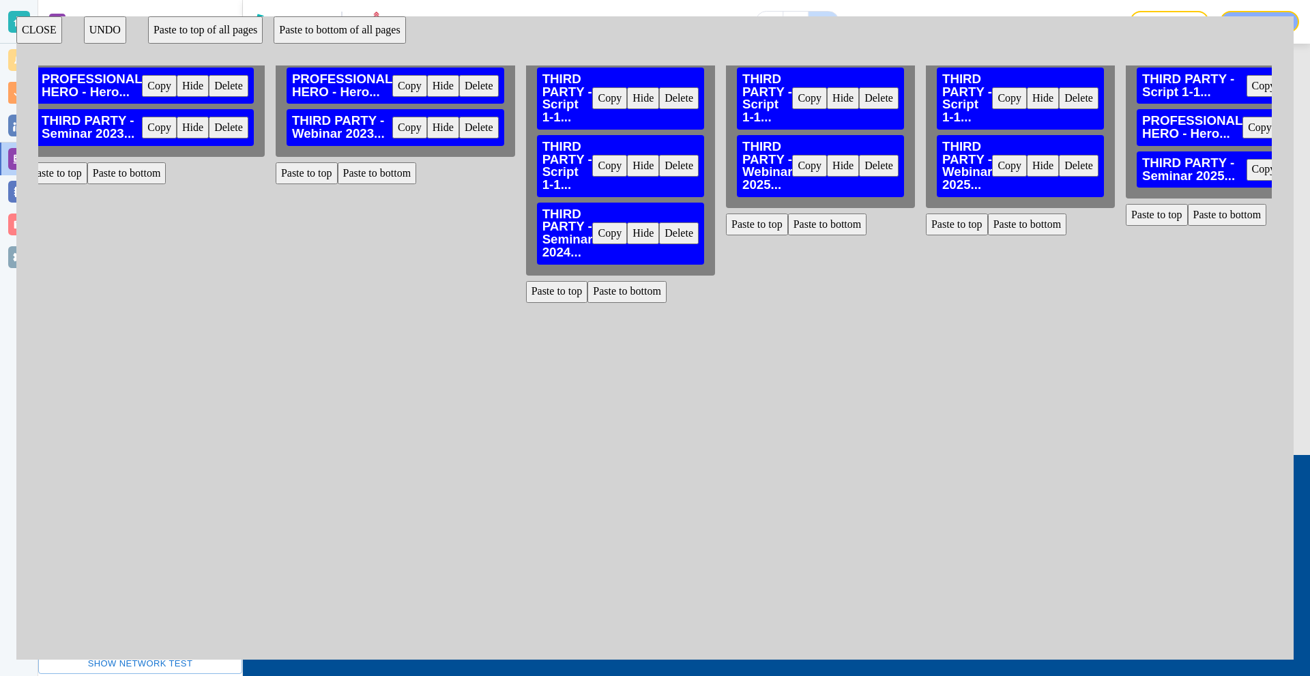
scroll to position [0, 272]
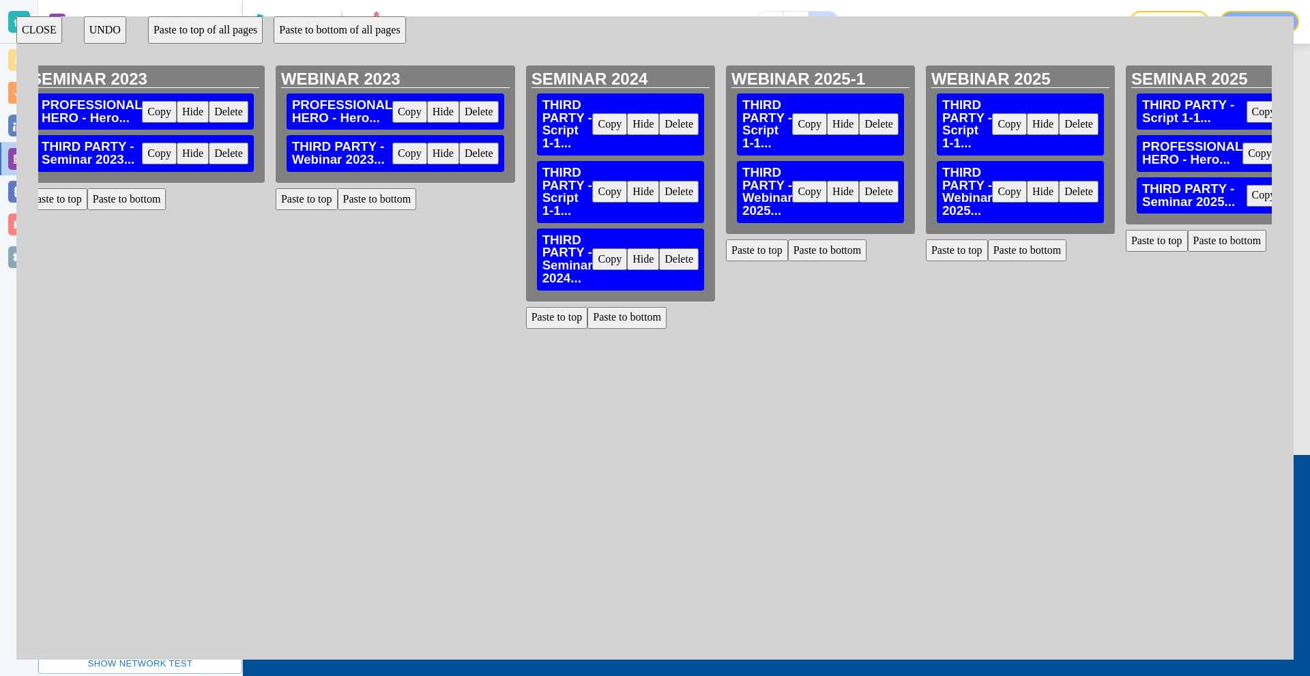
drag, startPoint x: 190, startPoint y: 632, endPoint x: 220, endPoint y: 632, distance: 29.3
click at [220, 632] on div "SEMINAR 2023 PROFESSIONAL HERO - Hero... Copy Hide Delete THIRD PARTY - Seminar…" at bounding box center [145, 354] width 250 height 579
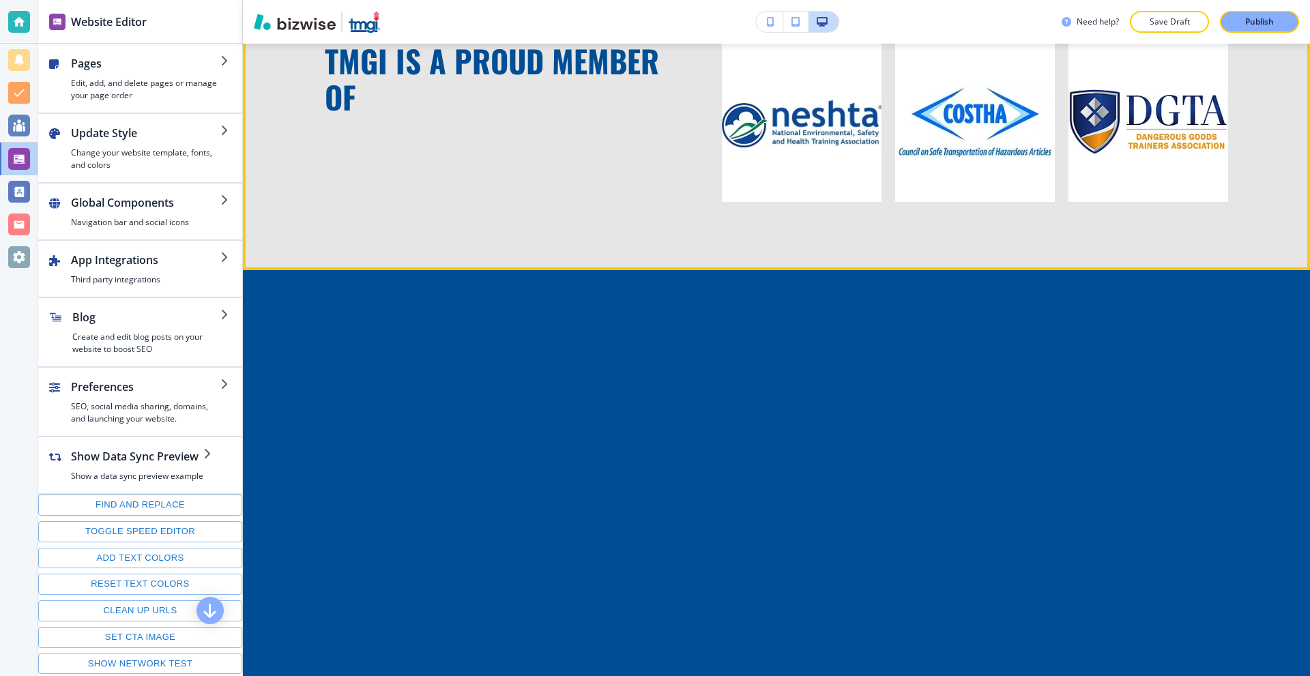
scroll to position [2543, 0]
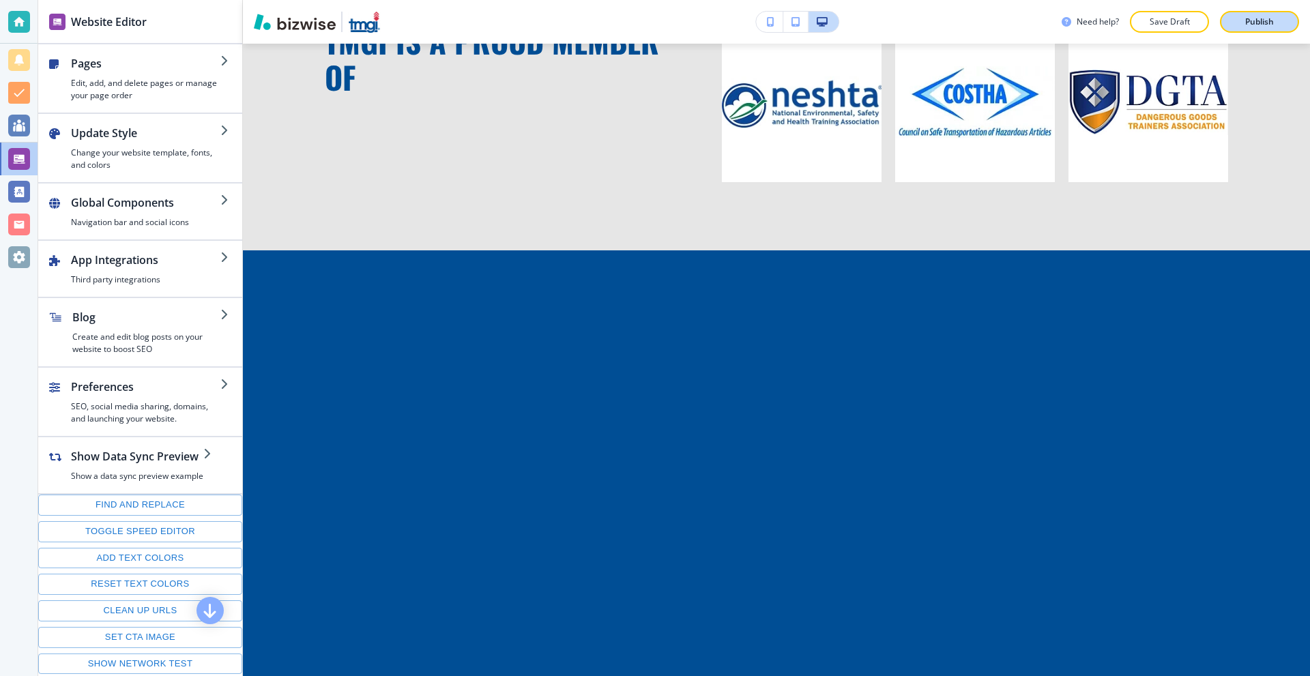
click at [1251, 21] on p "Publish" at bounding box center [1259, 22] width 29 height 12
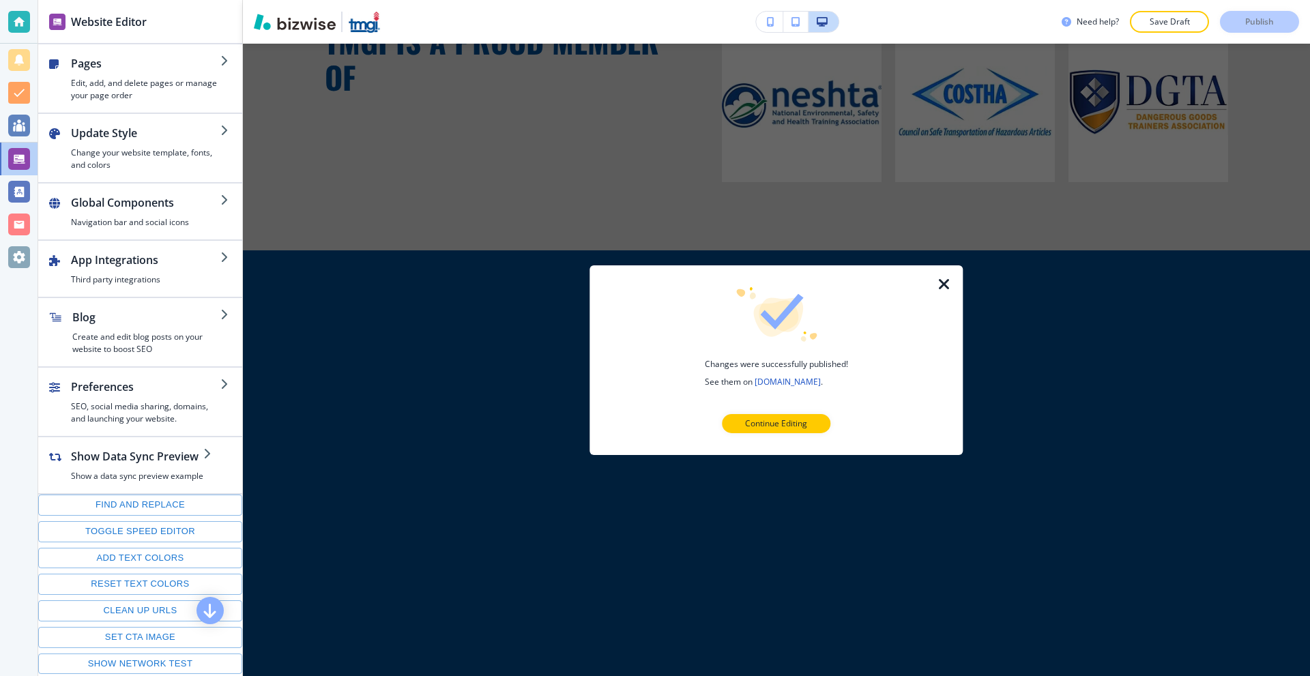
click at [944, 284] on icon "button" at bounding box center [944, 284] width 16 height 16
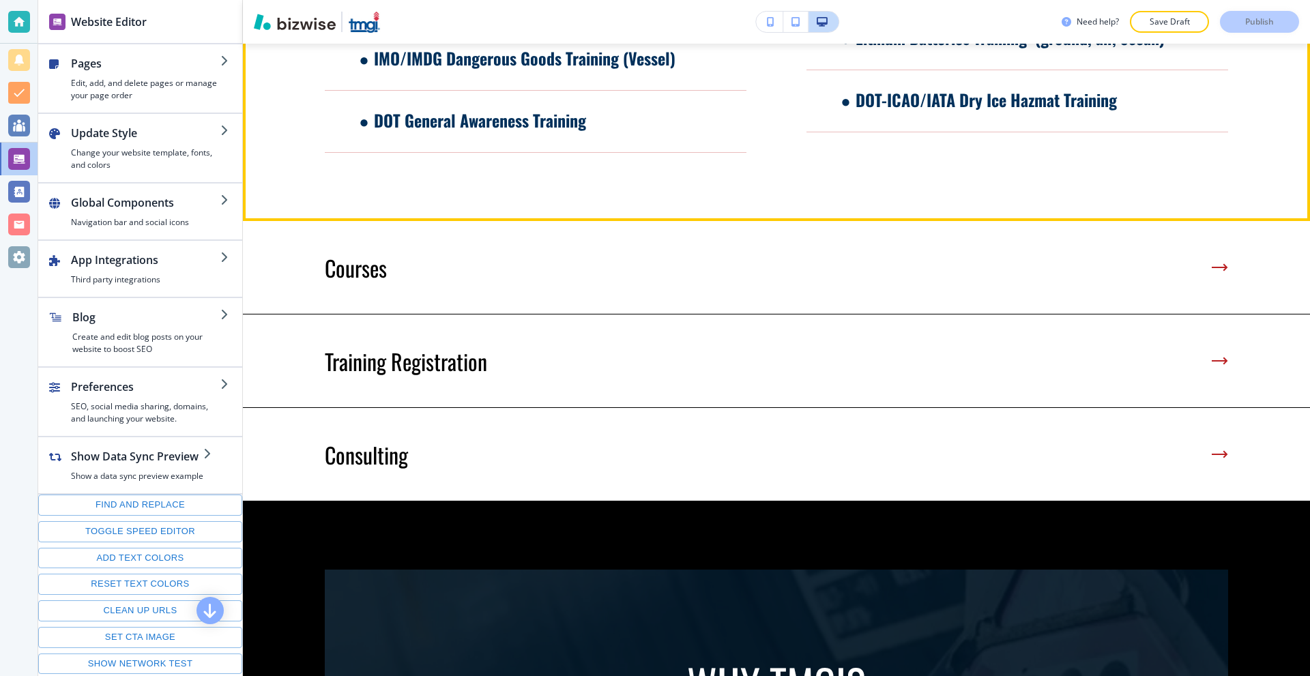
scroll to position [769, 0]
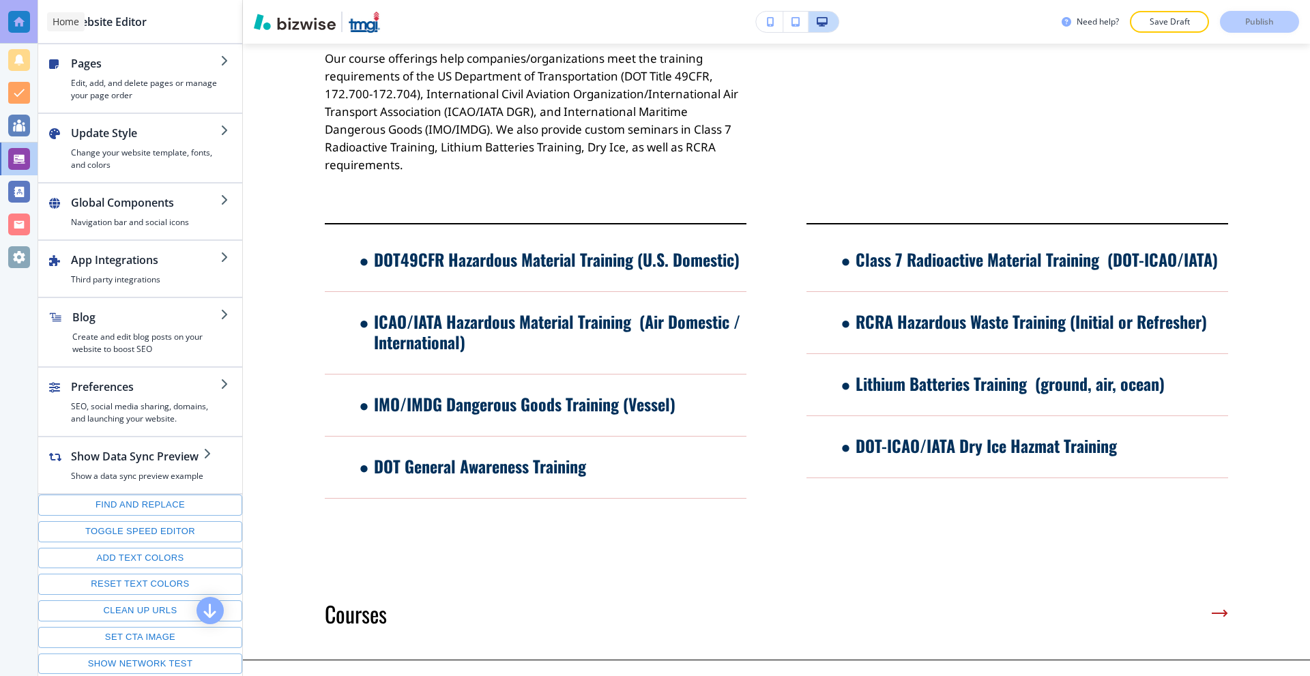
click at [19, 18] on div at bounding box center [19, 22] width 22 height 22
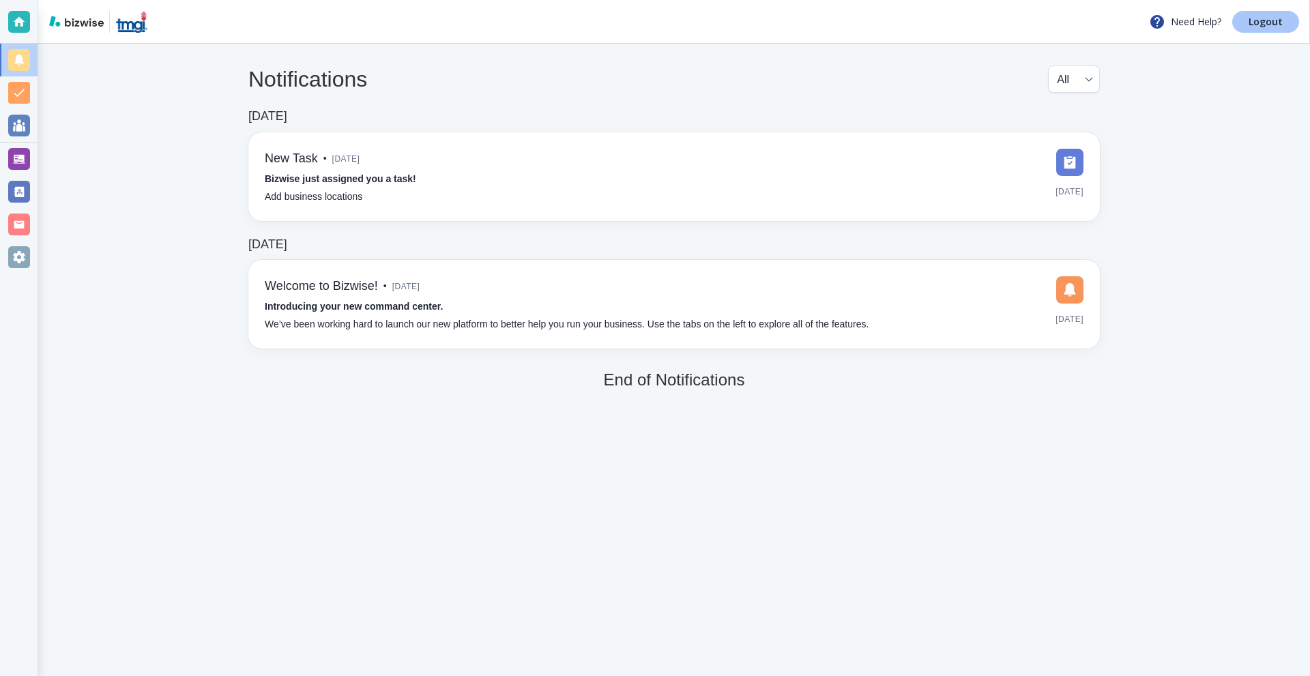
click at [1272, 28] on link "Logout" at bounding box center [1265, 22] width 67 height 22
